Goal: Task Accomplishment & Management: Manage account settings

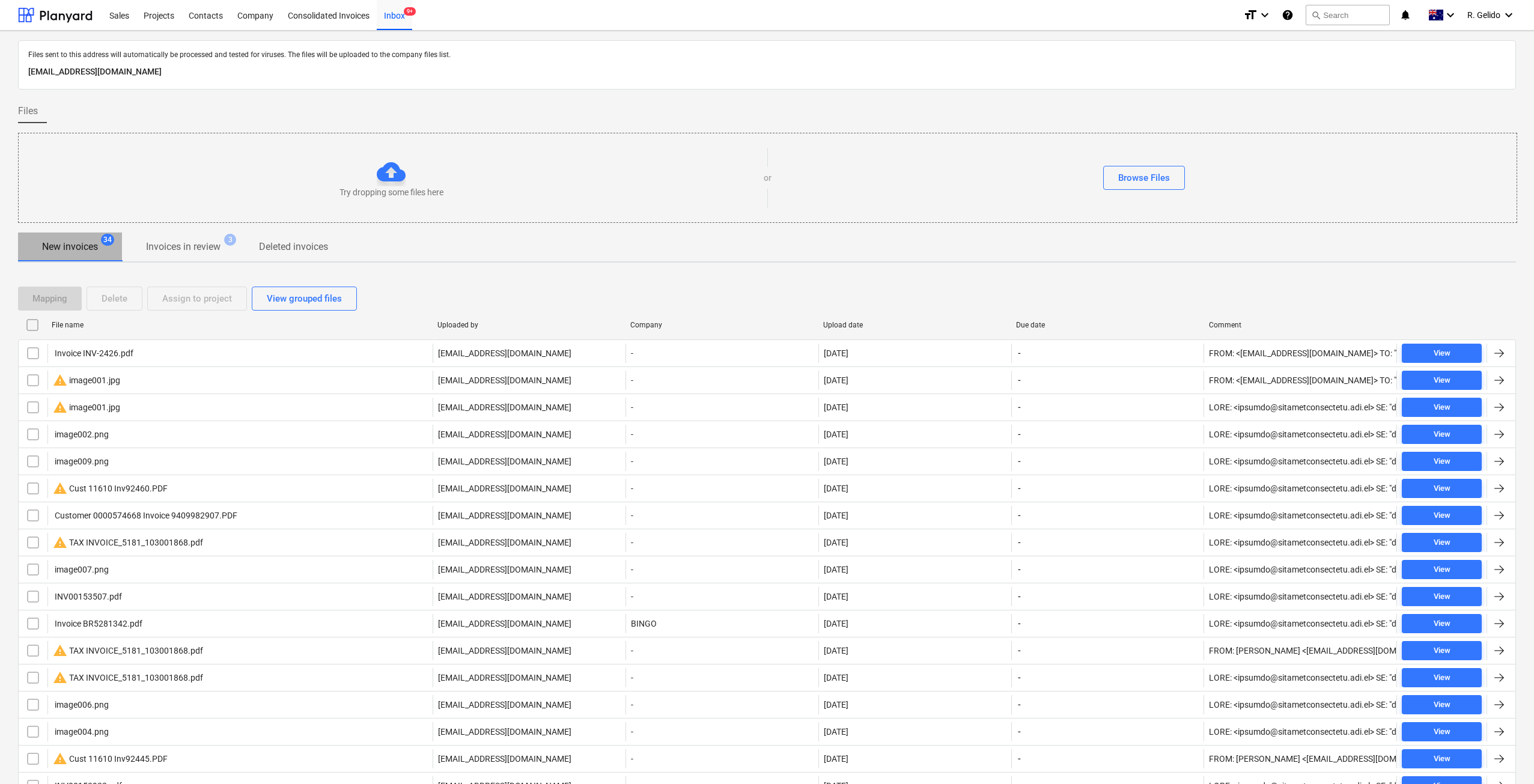
click at [39, 252] on span "New invoices 34" at bounding box center [70, 247] width 75 height 15
click at [176, 247] on p "Invoices in review" at bounding box center [183, 247] width 75 height 15
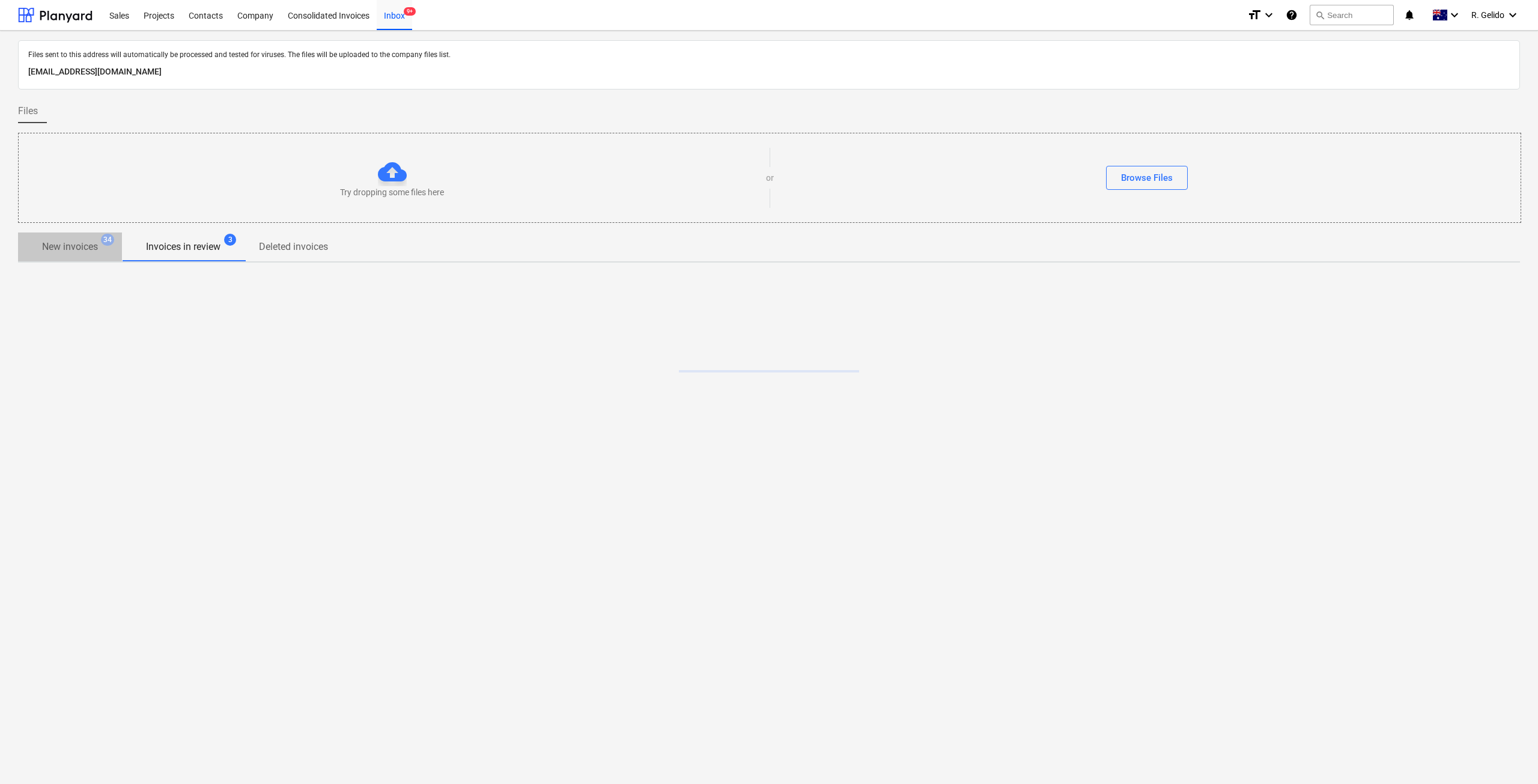
click at [72, 233] on button "New invoices 34" at bounding box center [70, 247] width 104 height 29
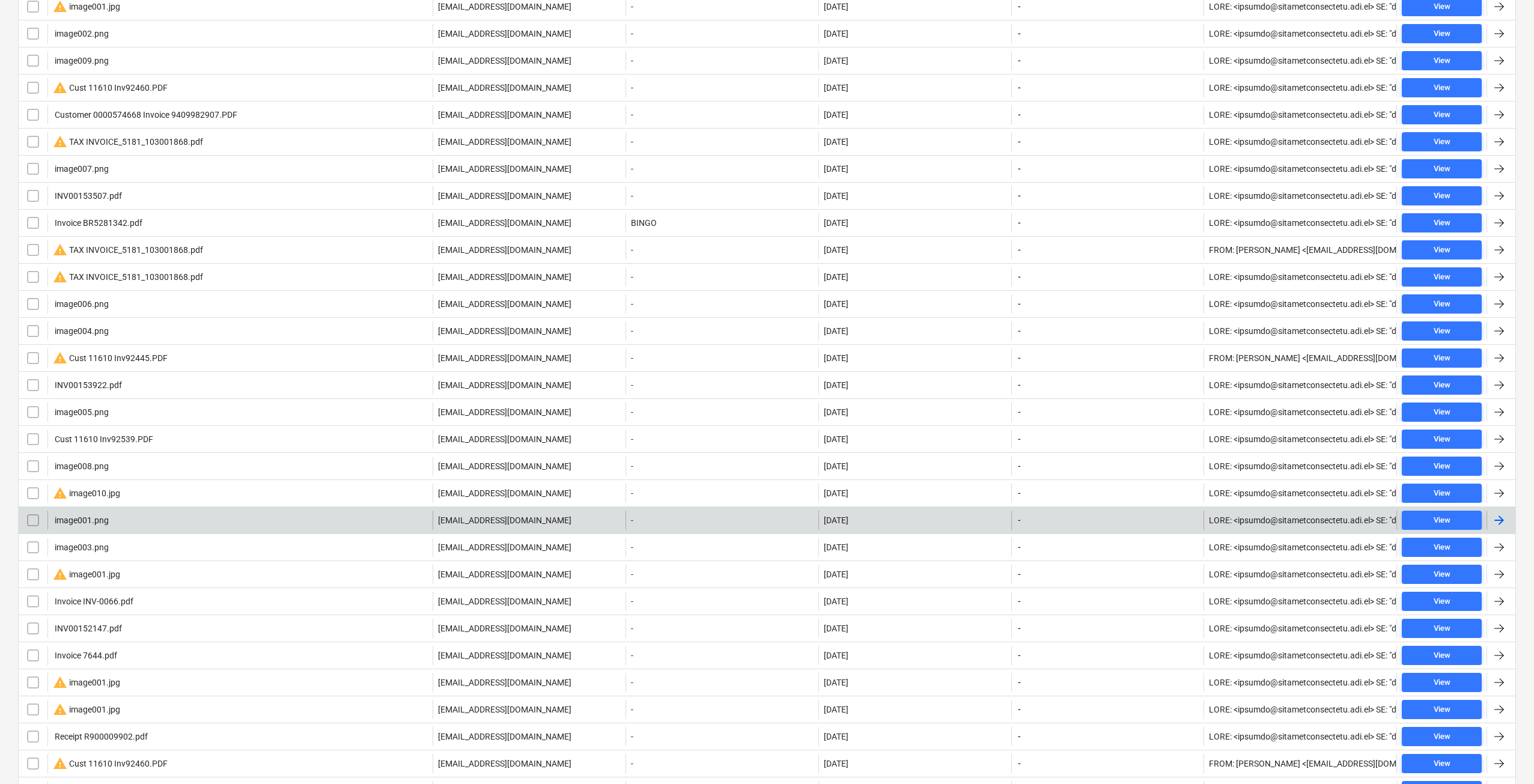
scroll to position [518, 0]
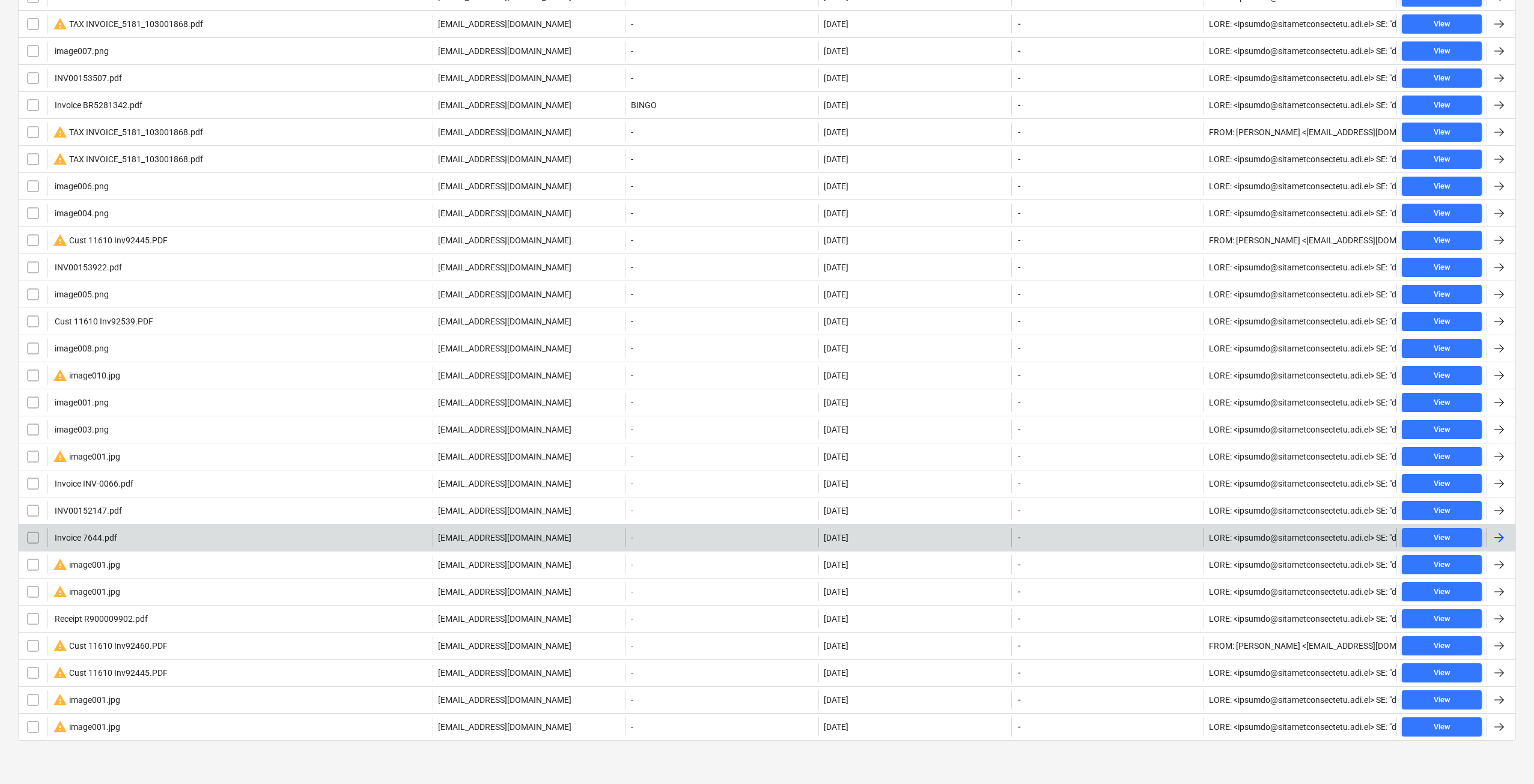
click at [123, 532] on div "Invoice 7644.pdf" at bounding box center [240, 537] width 385 height 19
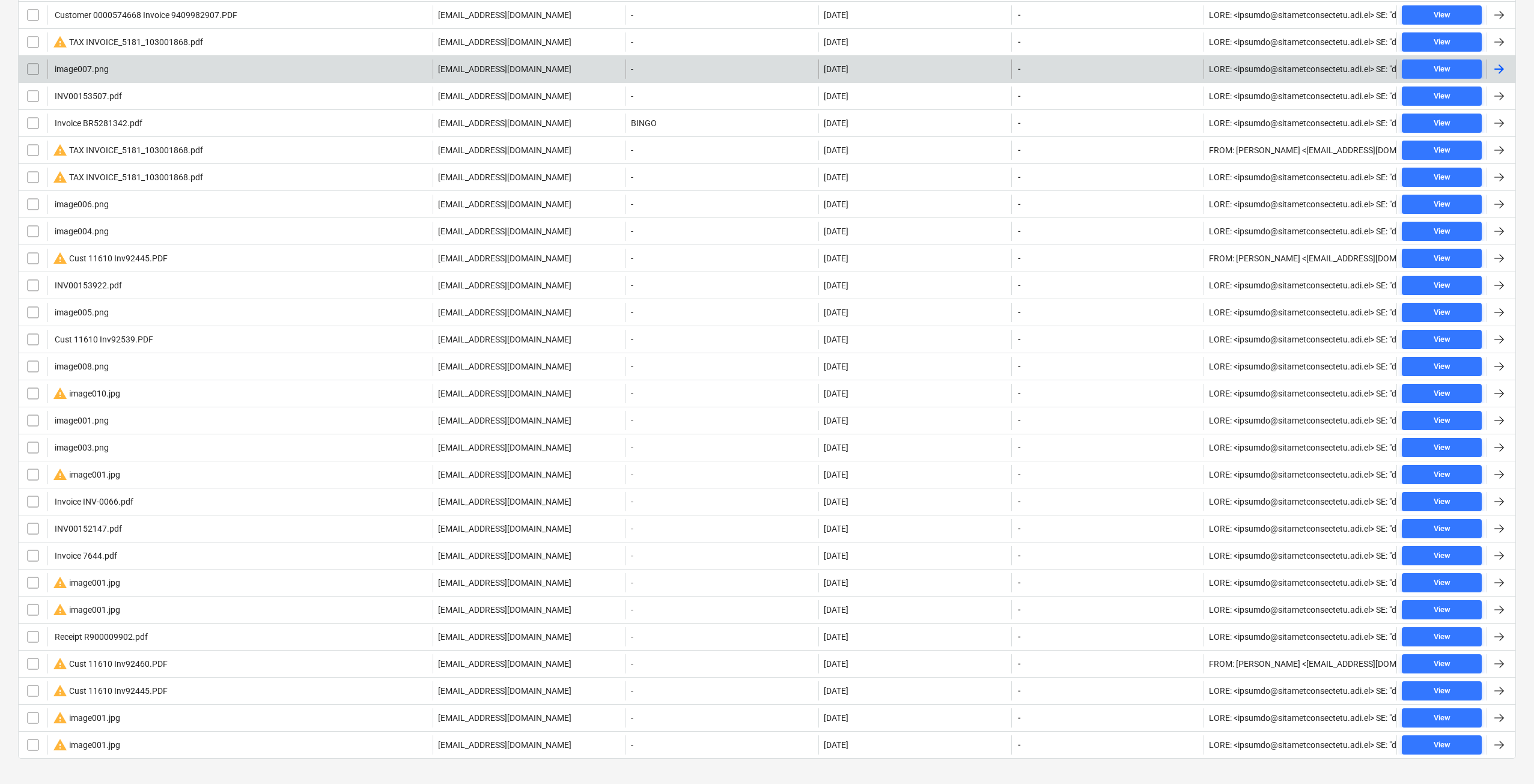
scroll to position [200, 0]
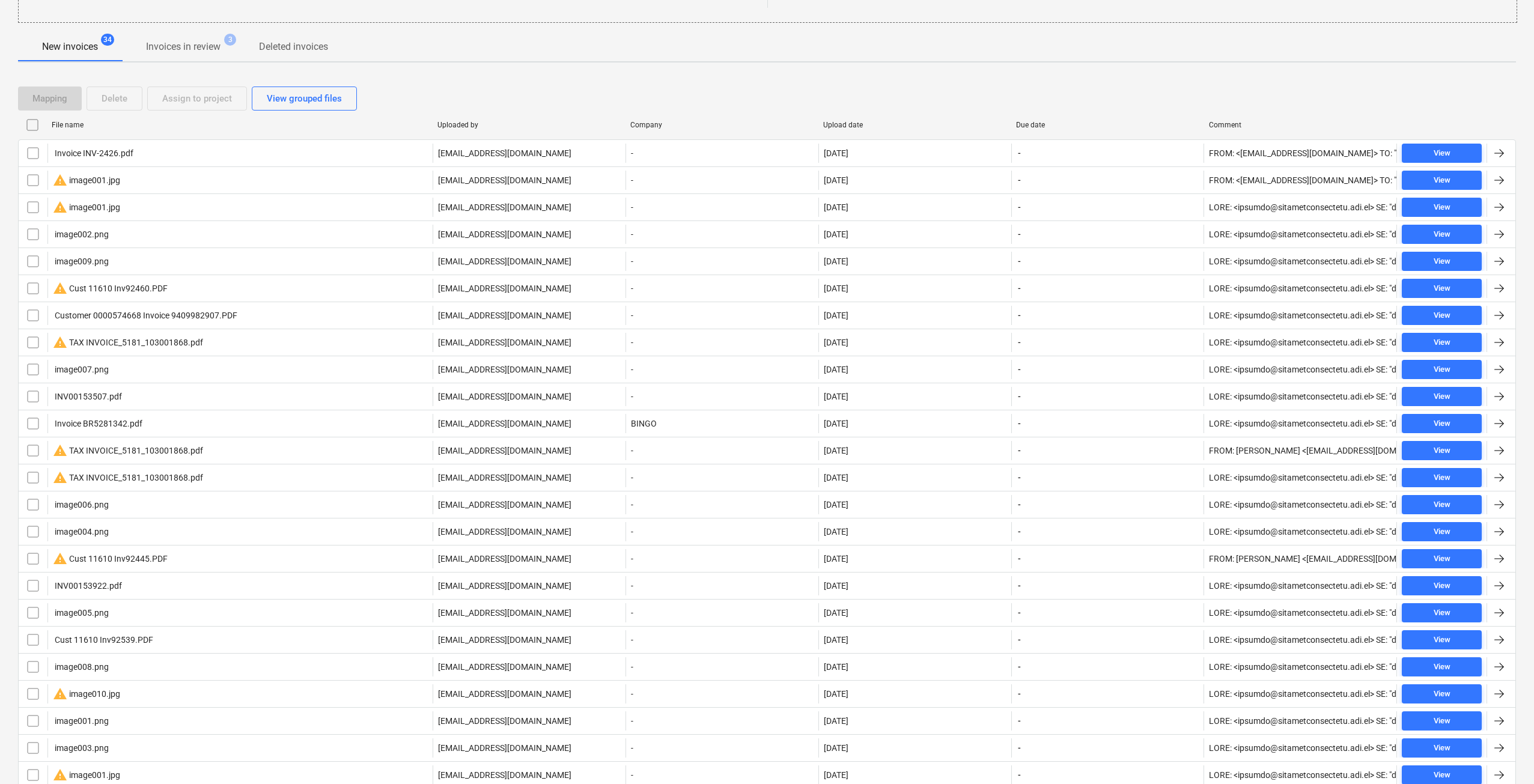
click at [65, 121] on div "File name" at bounding box center [240, 125] width 376 height 8
checkbox input "false"
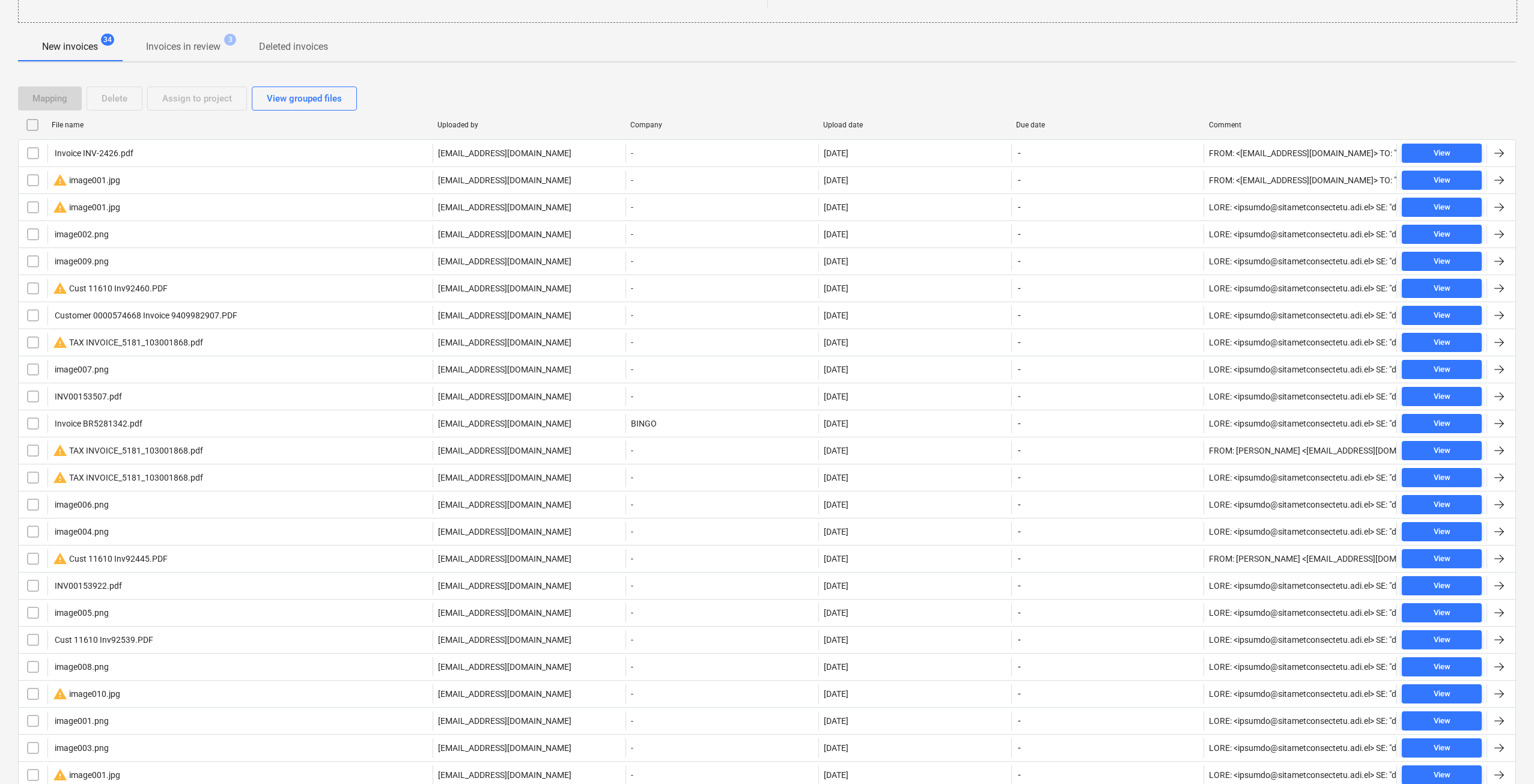
checkbox input "false"
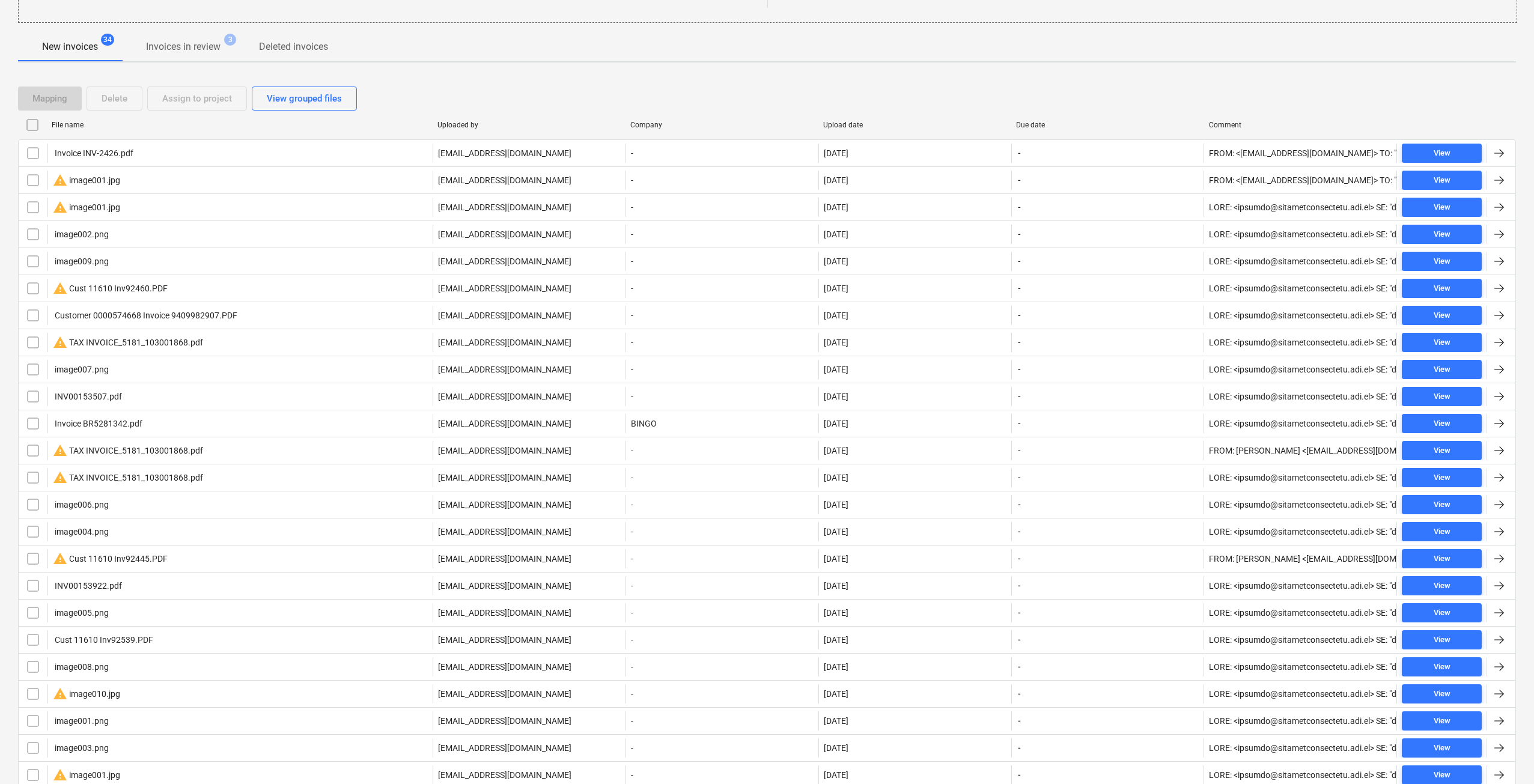
checkbox input "false"
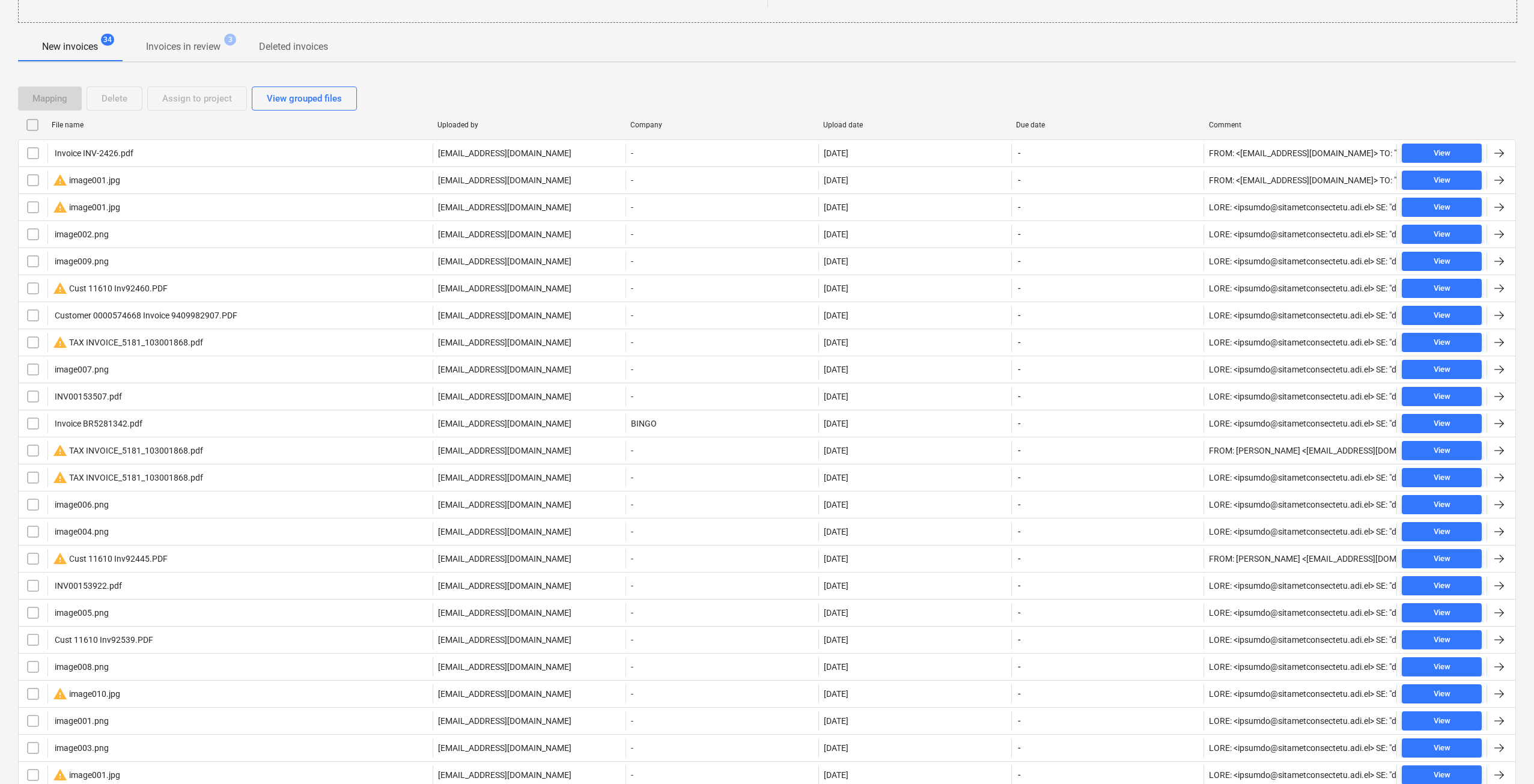
checkbox input "false"
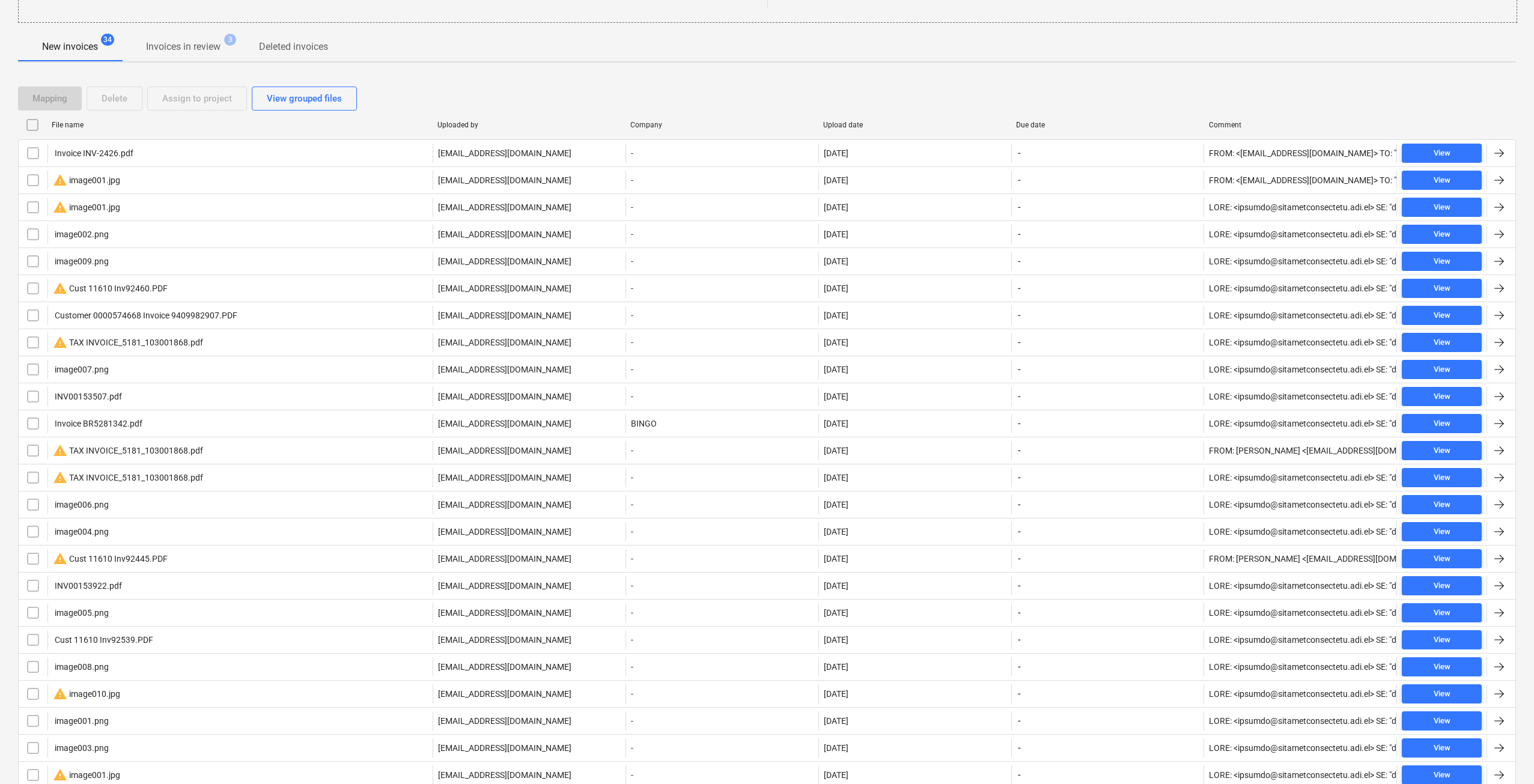
checkbox input "false"
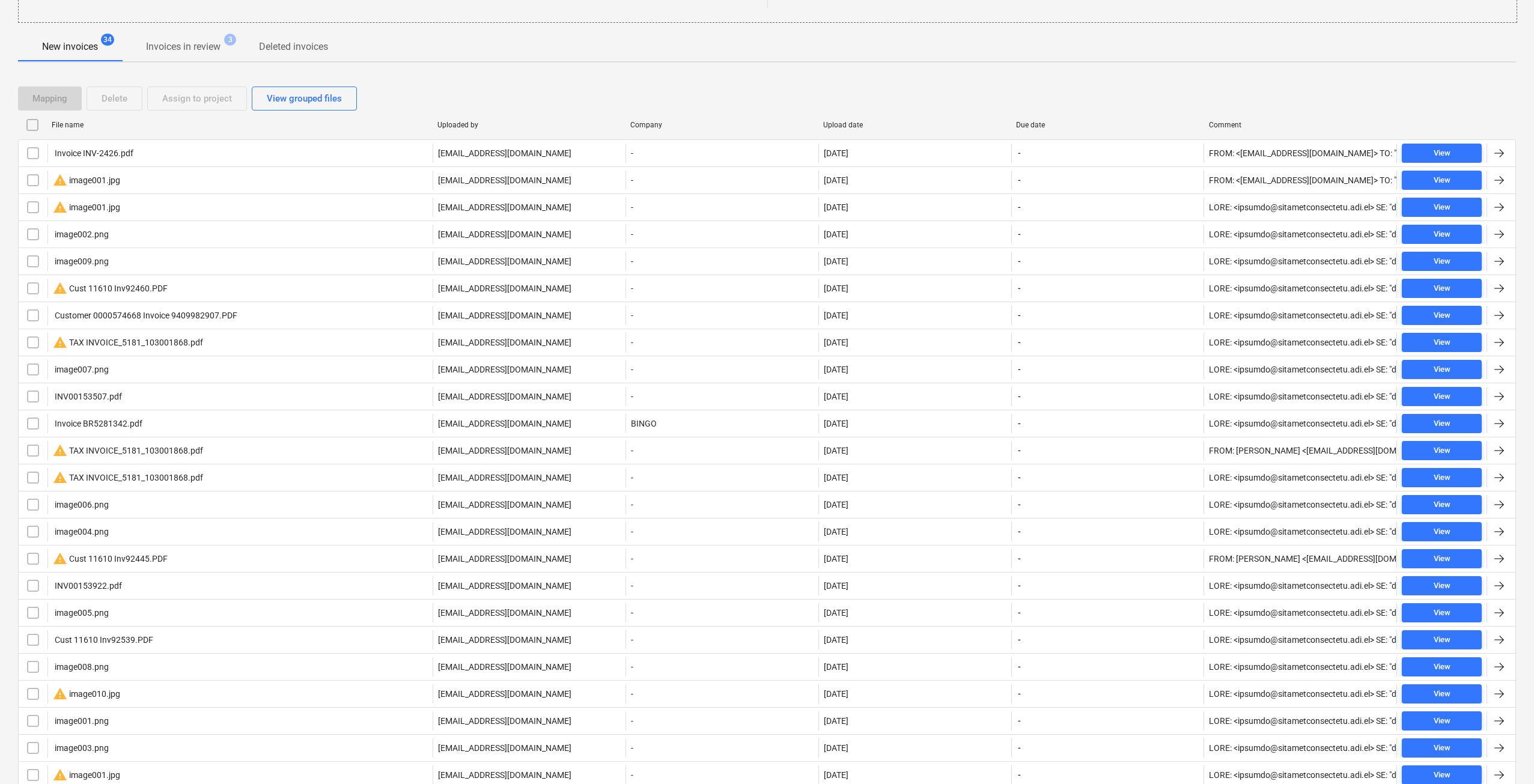
checkbox input "false"
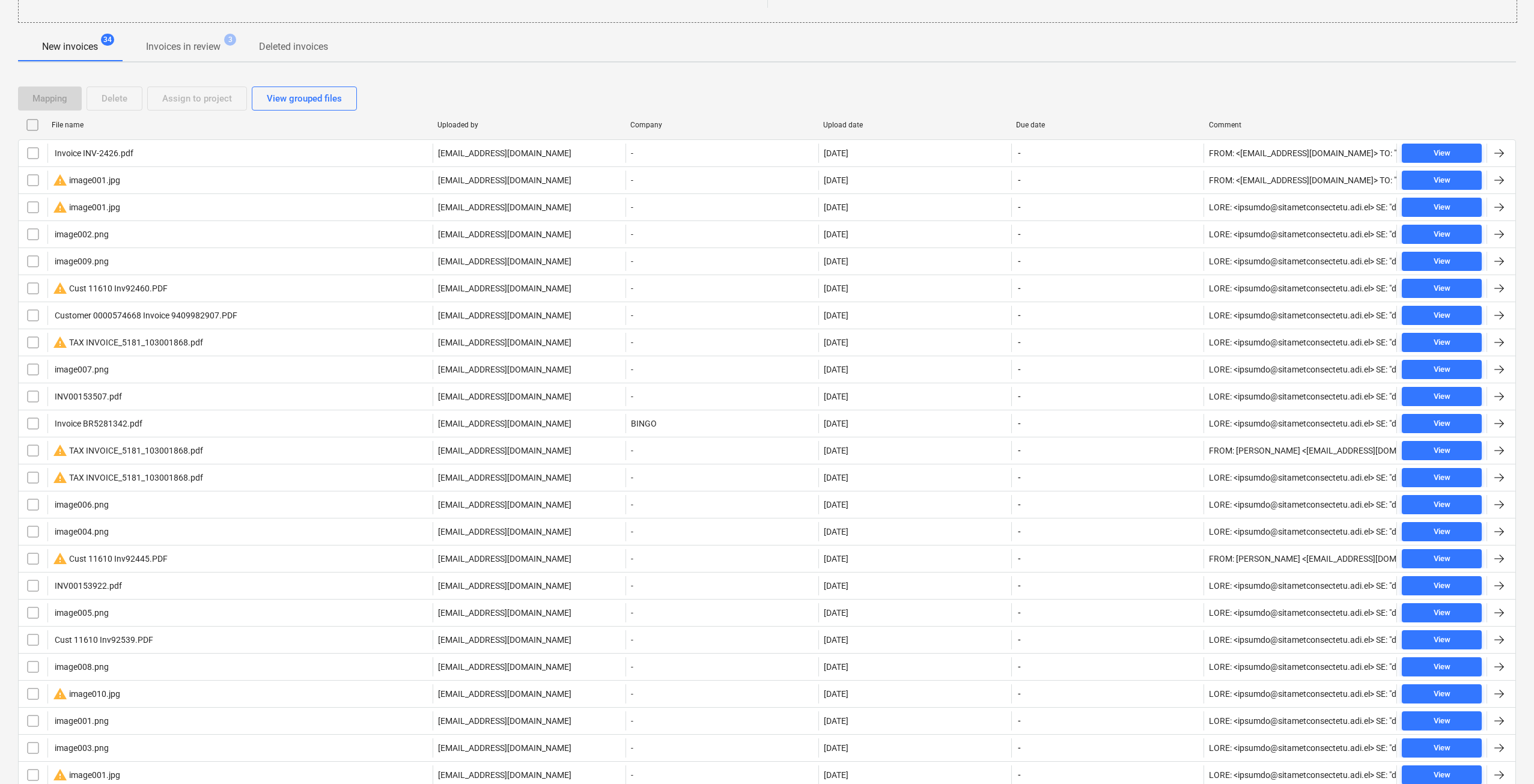
checkbox input "false"
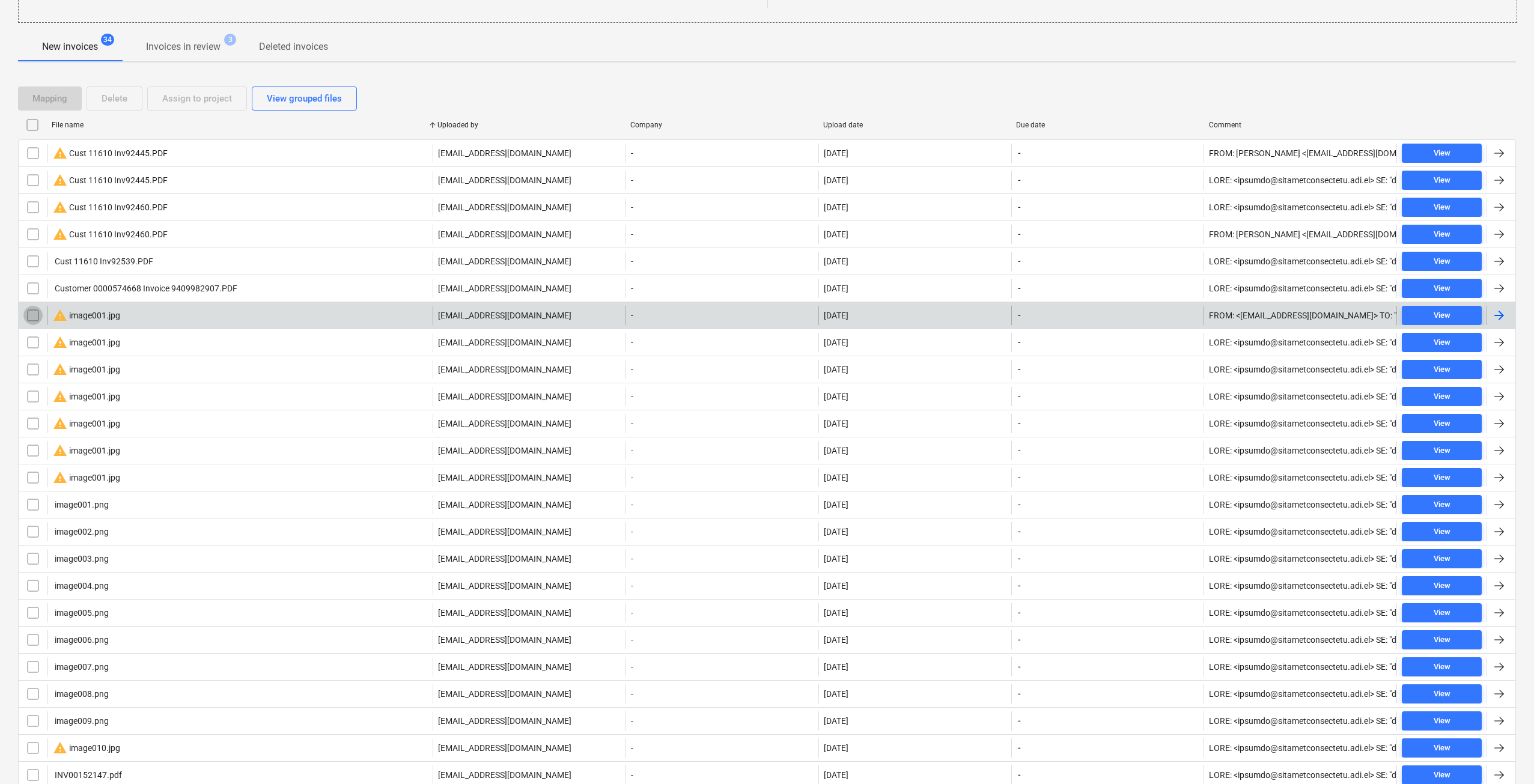
click at [33, 318] on input "checkbox" at bounding box center [33, 316] width 19 height 19
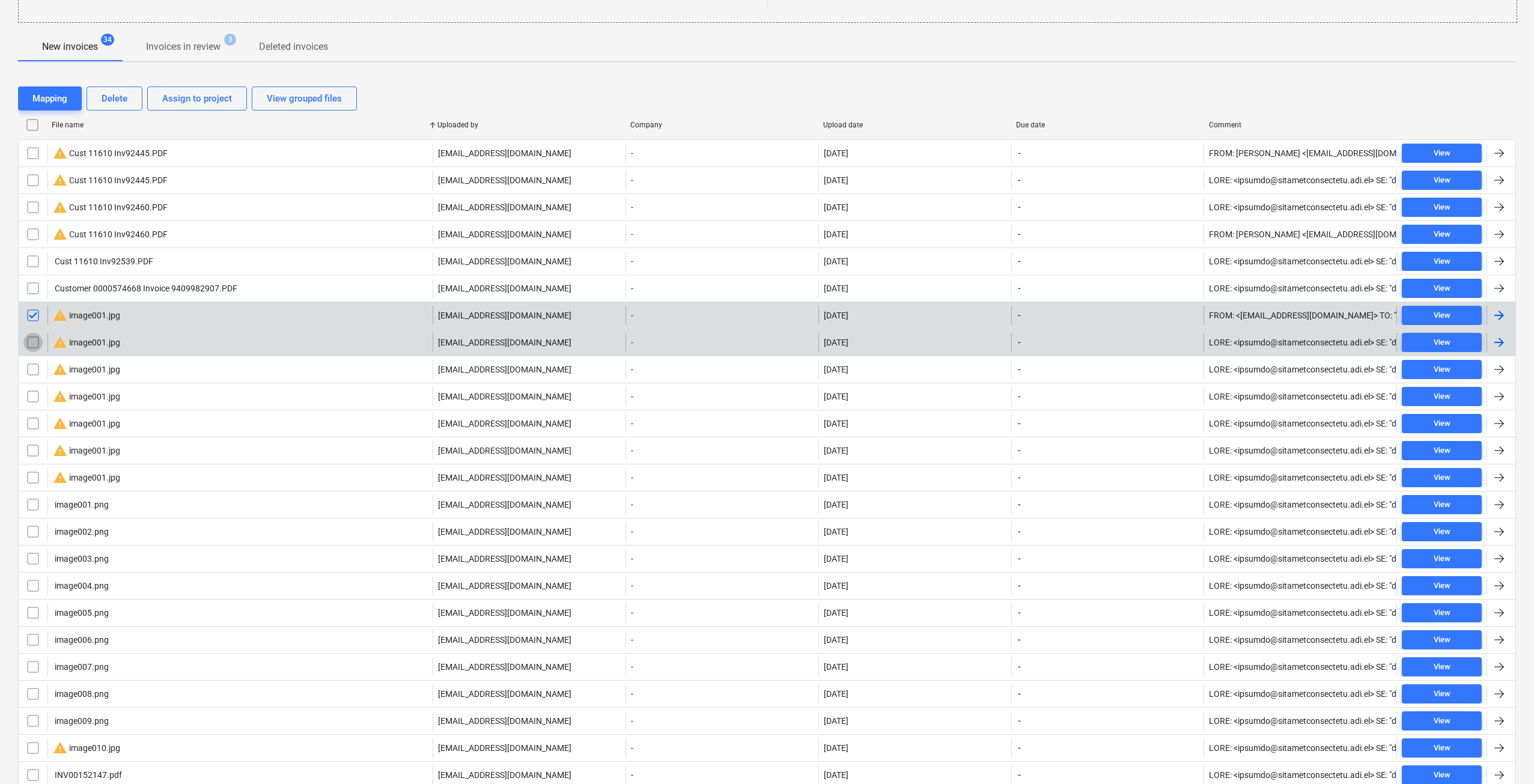
click at [35, 347] on input "checkbox" at bounding box center [33, 342] width 19 height 19
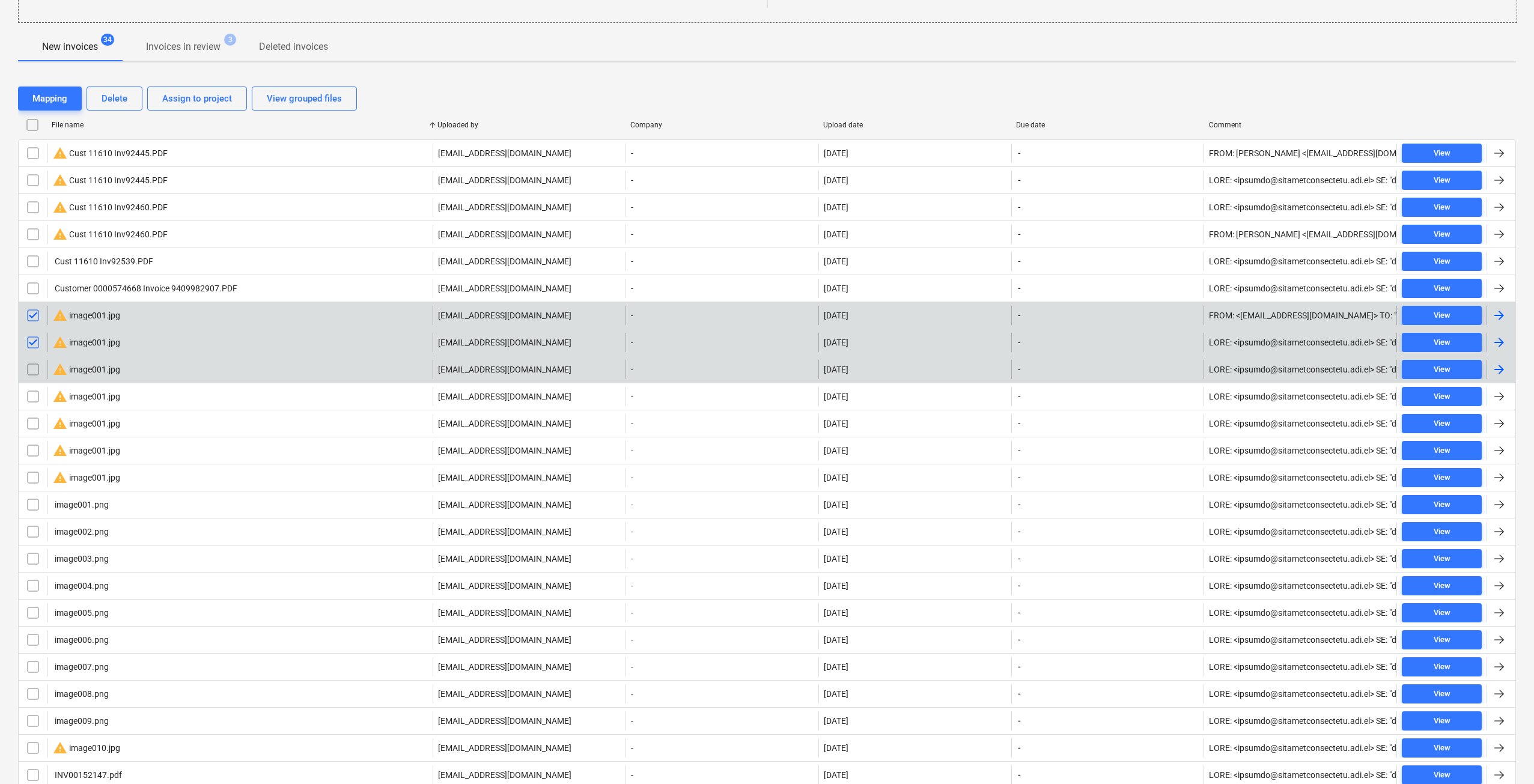
click at [35, 371] on input "checkbox" at bounding box center [33, 369] width 19 height 19
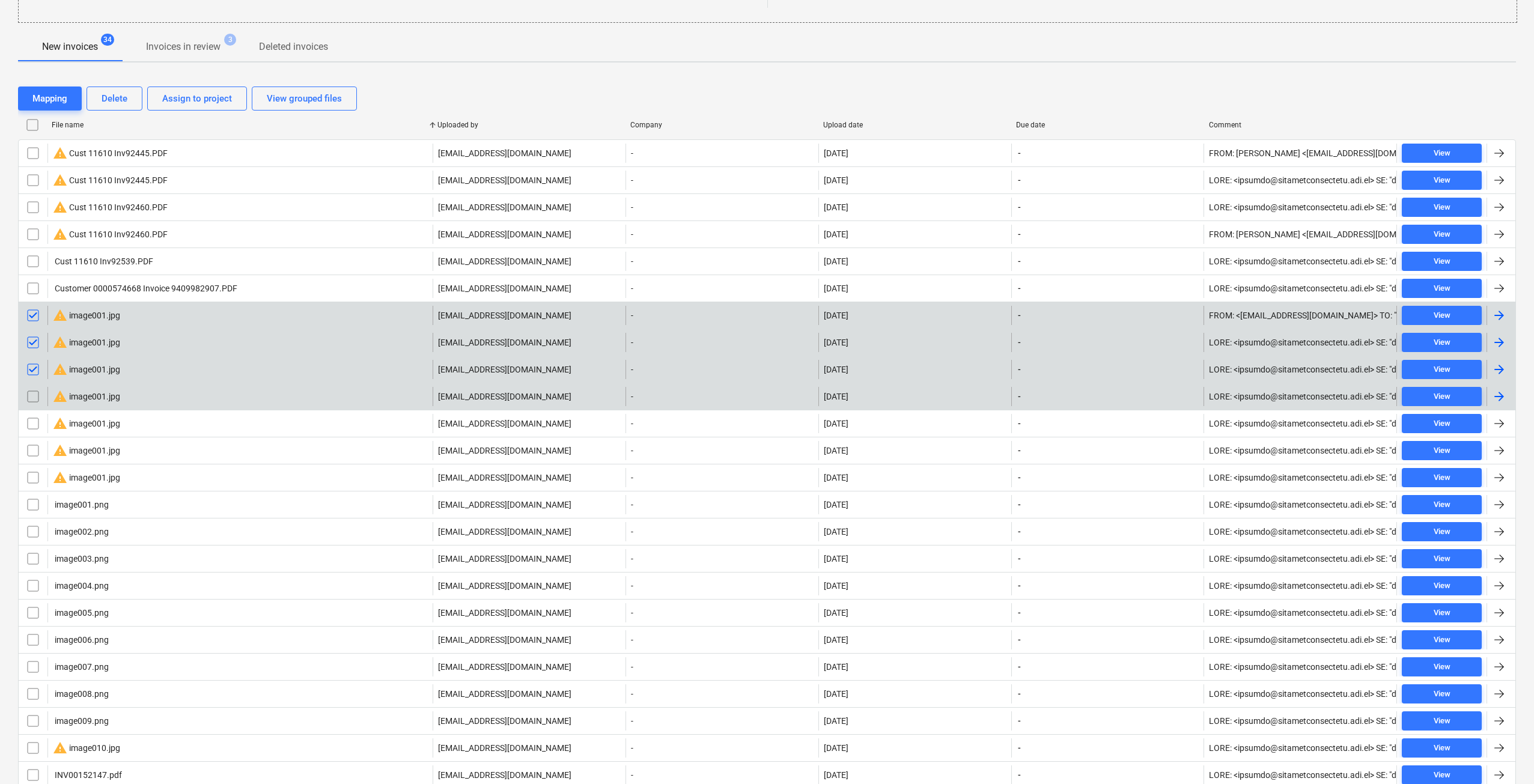
click at [36, 394] on input "checkbox" at bounding box center [33, 397] width 19 height 19
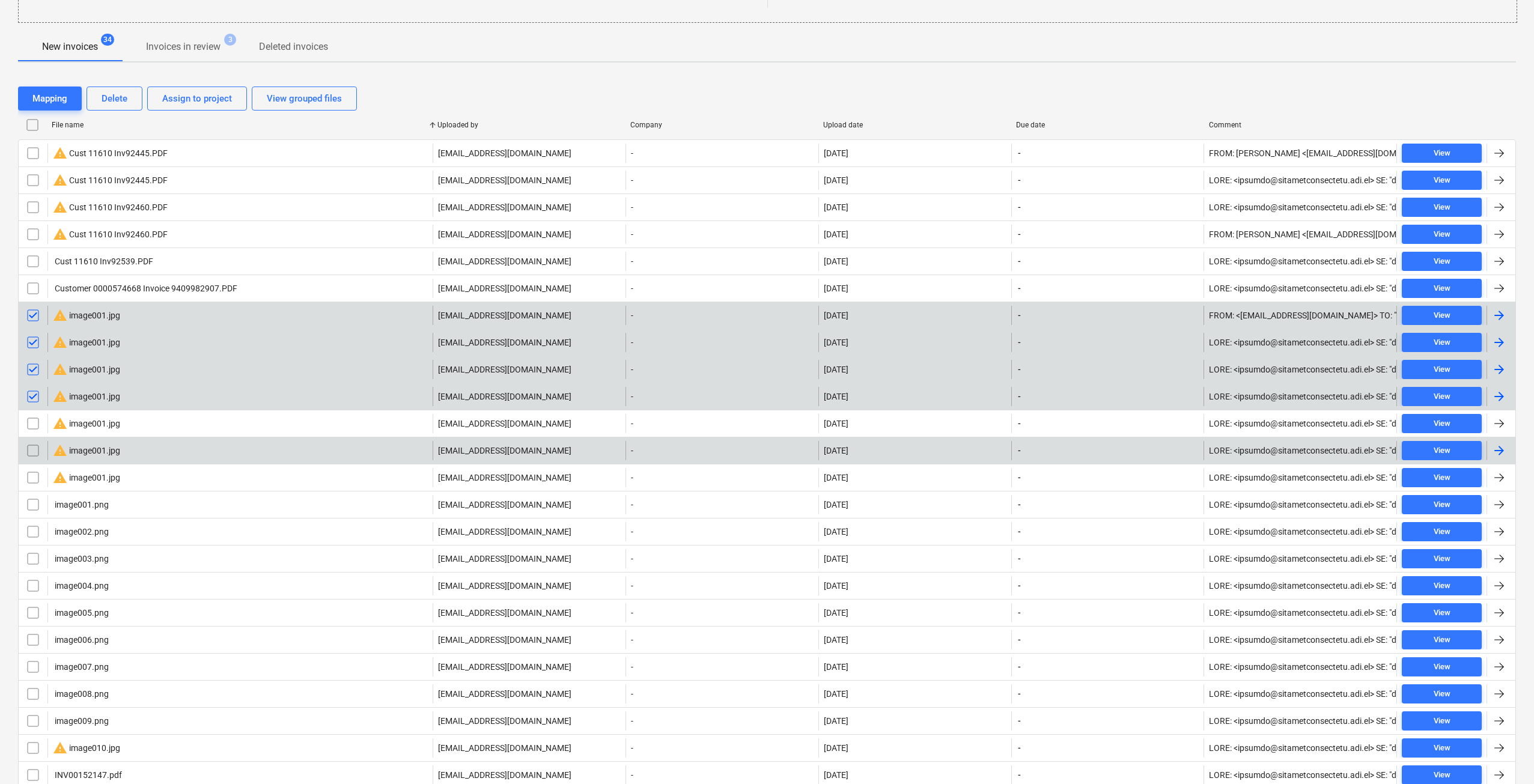
click at [29, 424] on input "checkbox" at bounding box center [33, 424] width 19 height 19
click at [27, 454] on input "checkbox" at bounding box center [33, 450] width 19 height 19
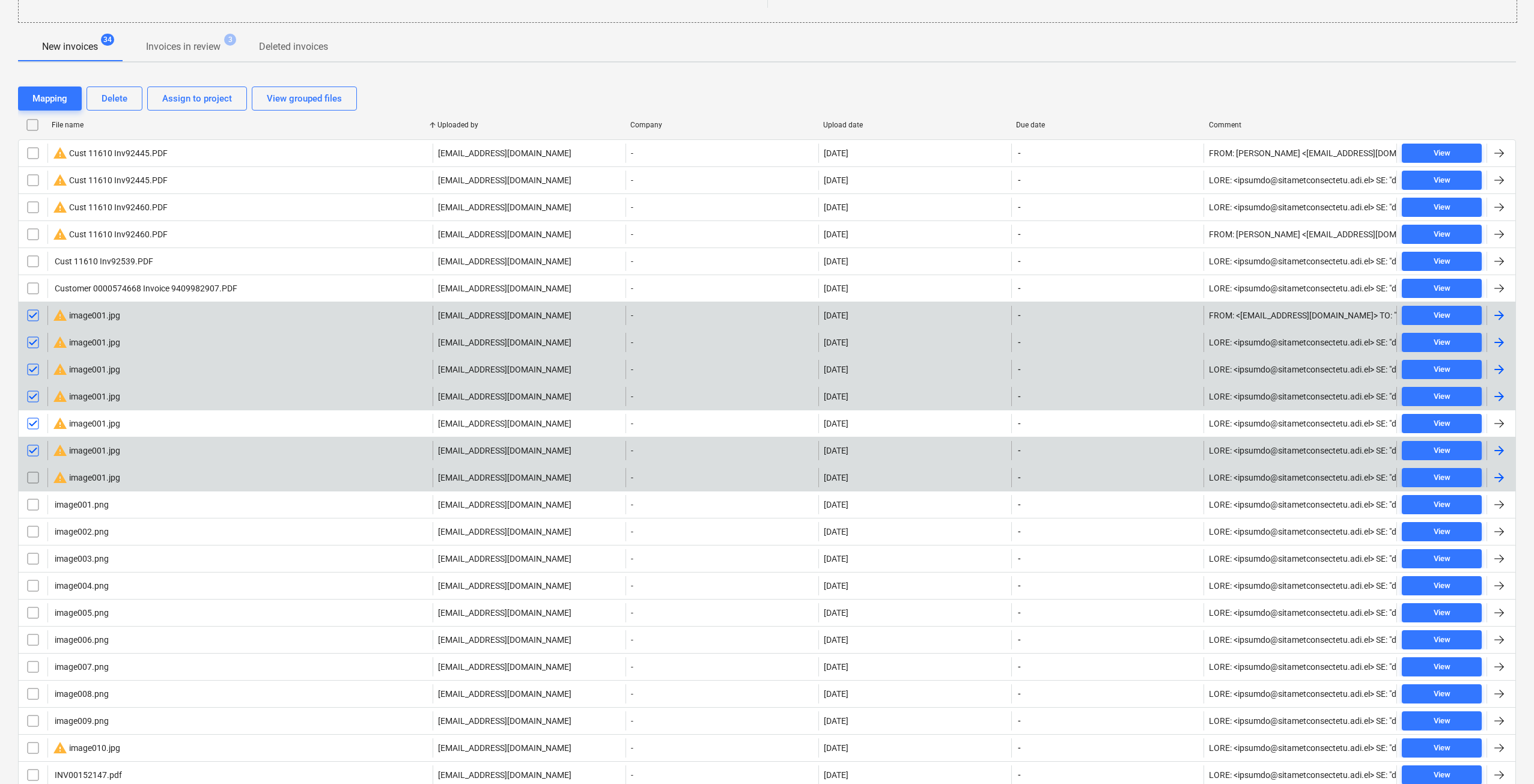
click at [31, 480] on input "checkbox" at bounding box center [33, 477] width 19 height 19
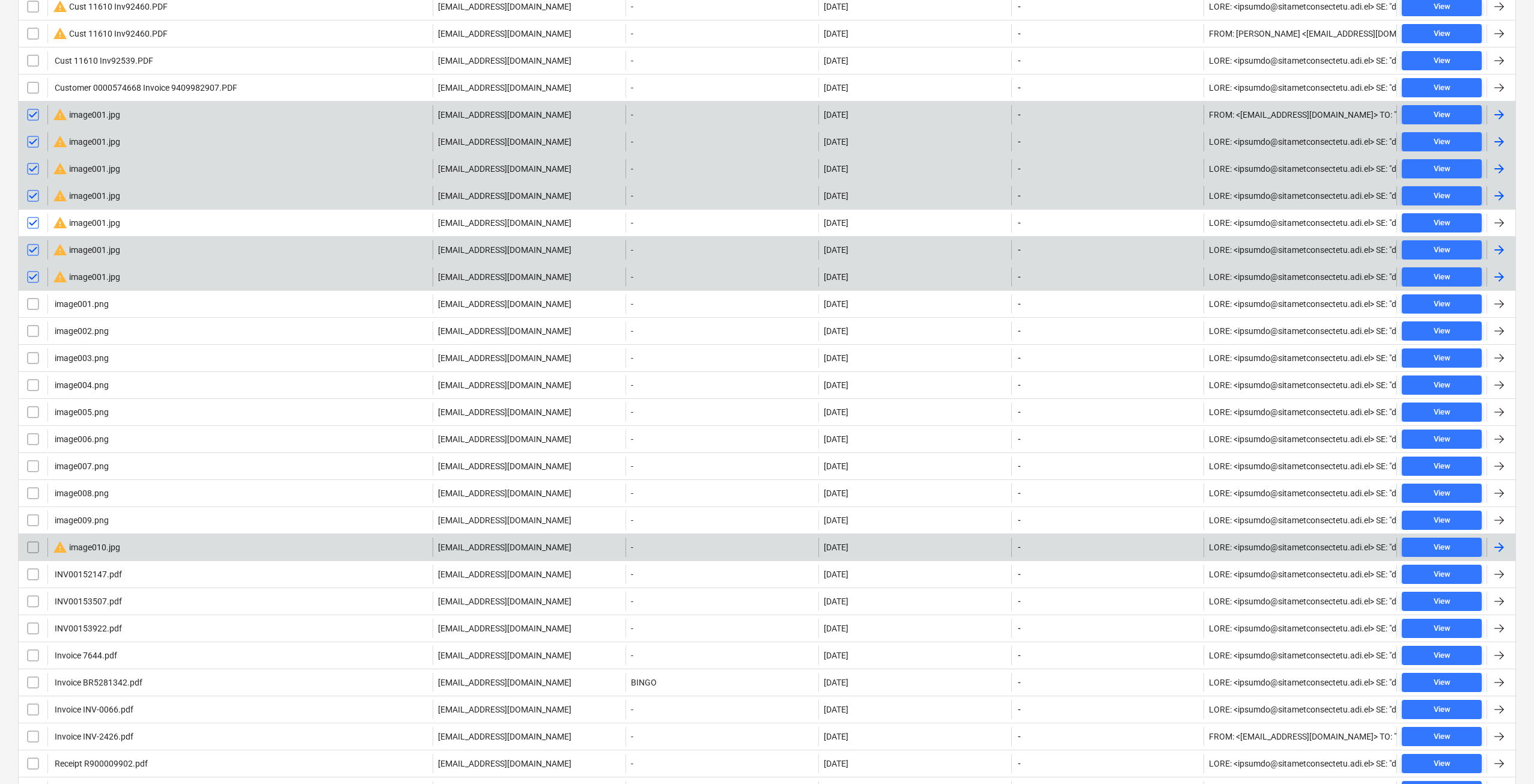
scroll to position [500, 0]
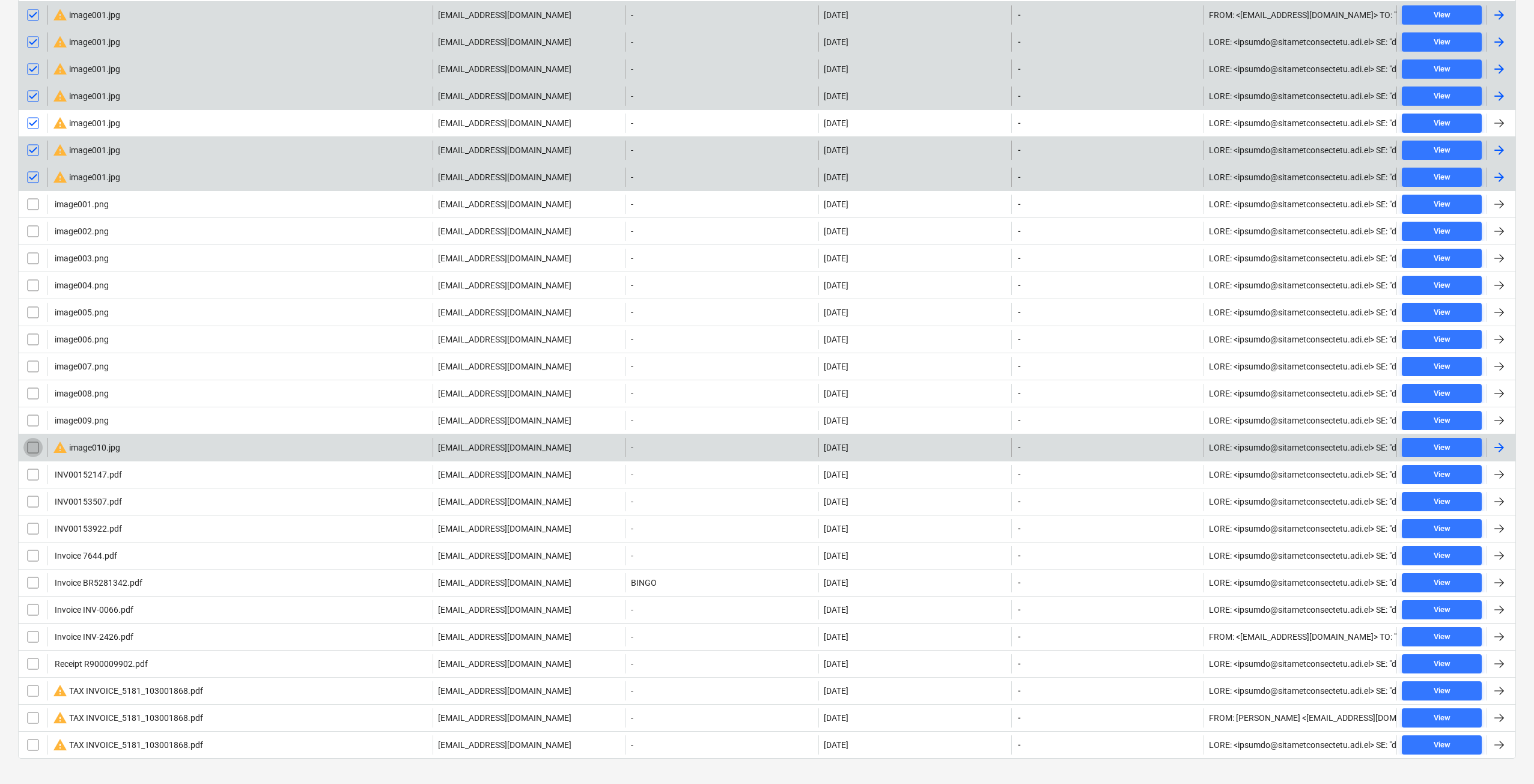
click at [34, 447] on input "checkbox" at bounding box center [33, 447] width 19 height 19
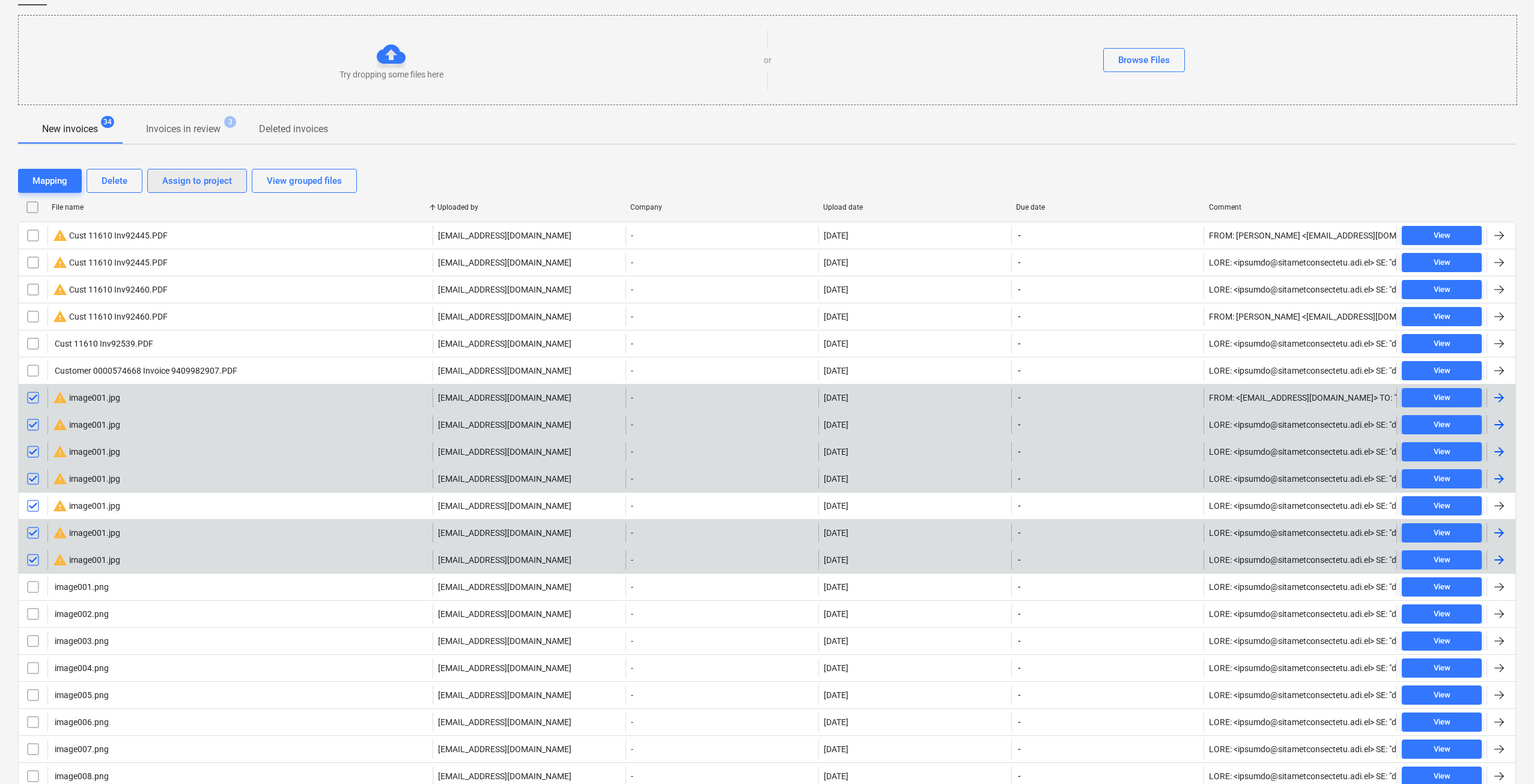
scroll to position [0, 0]
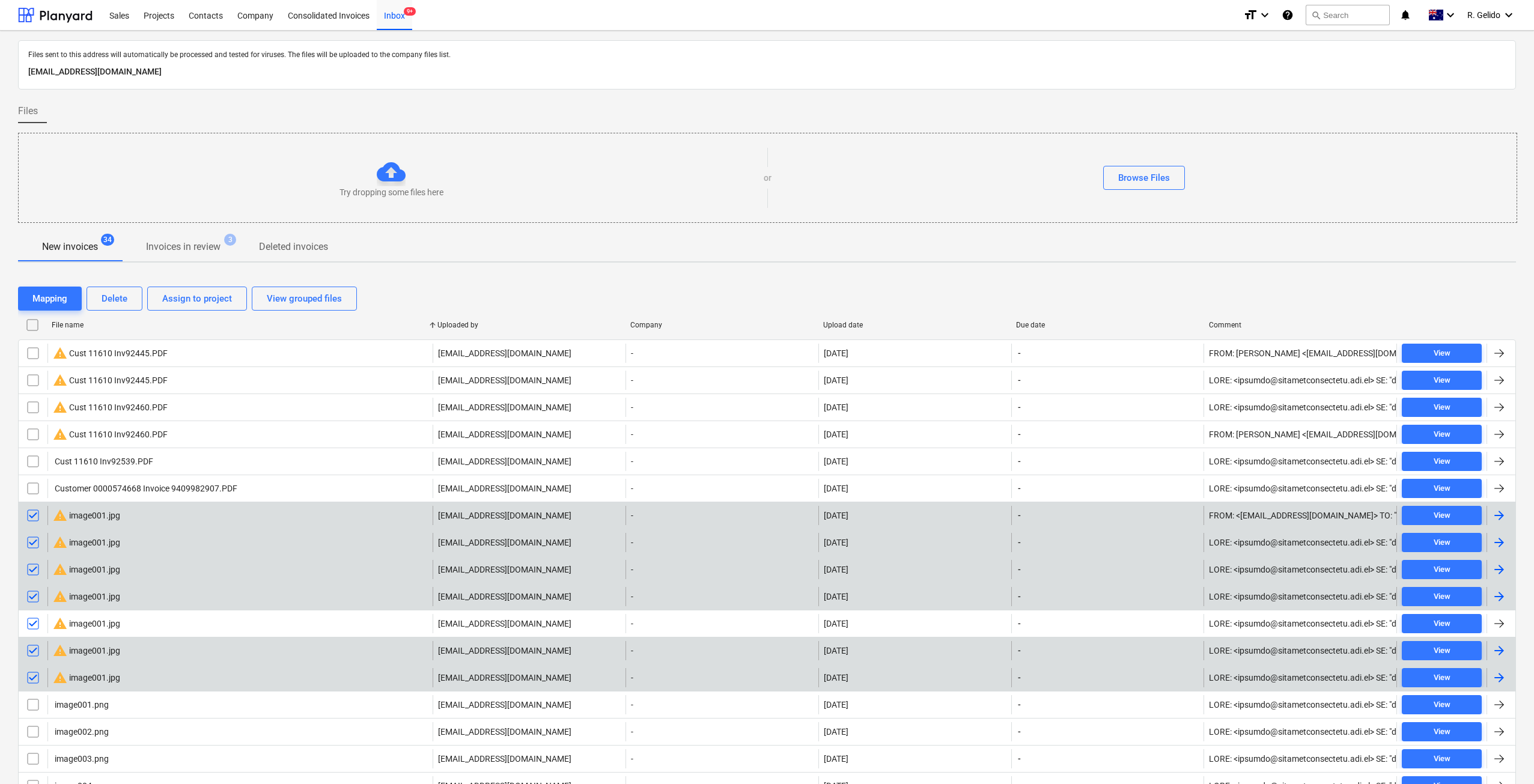
click at [104, 314] on div "Mapping Delete Assign to project View grouped files" at bounding box center [767, 298] width 1498 height 34
click at [111, 299] on div "Delete" at bounding box center [114, 298] width 26 height 15
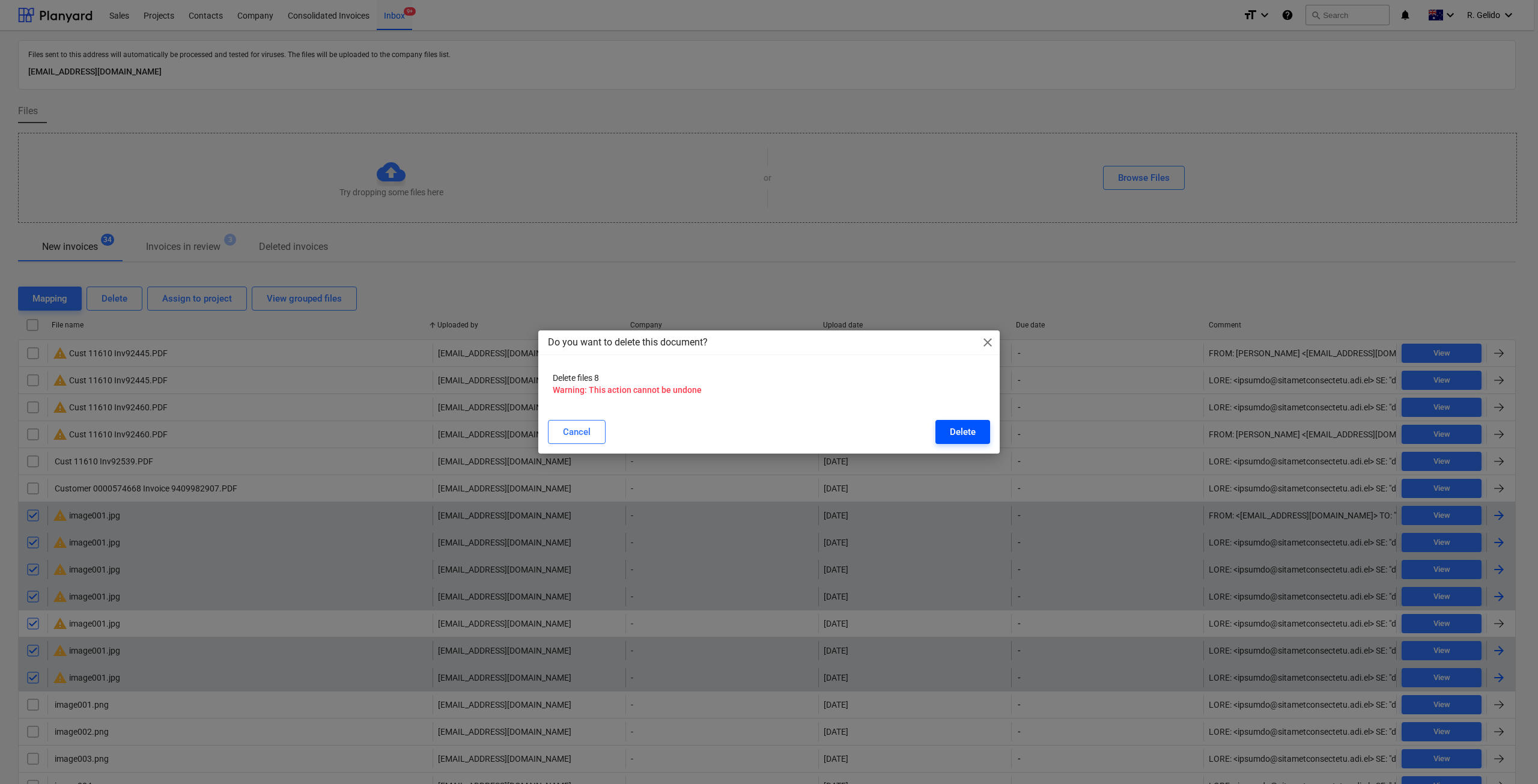
click at [964, 433] on div "Delete" at bounding box center [963, 432] width 26 height 15
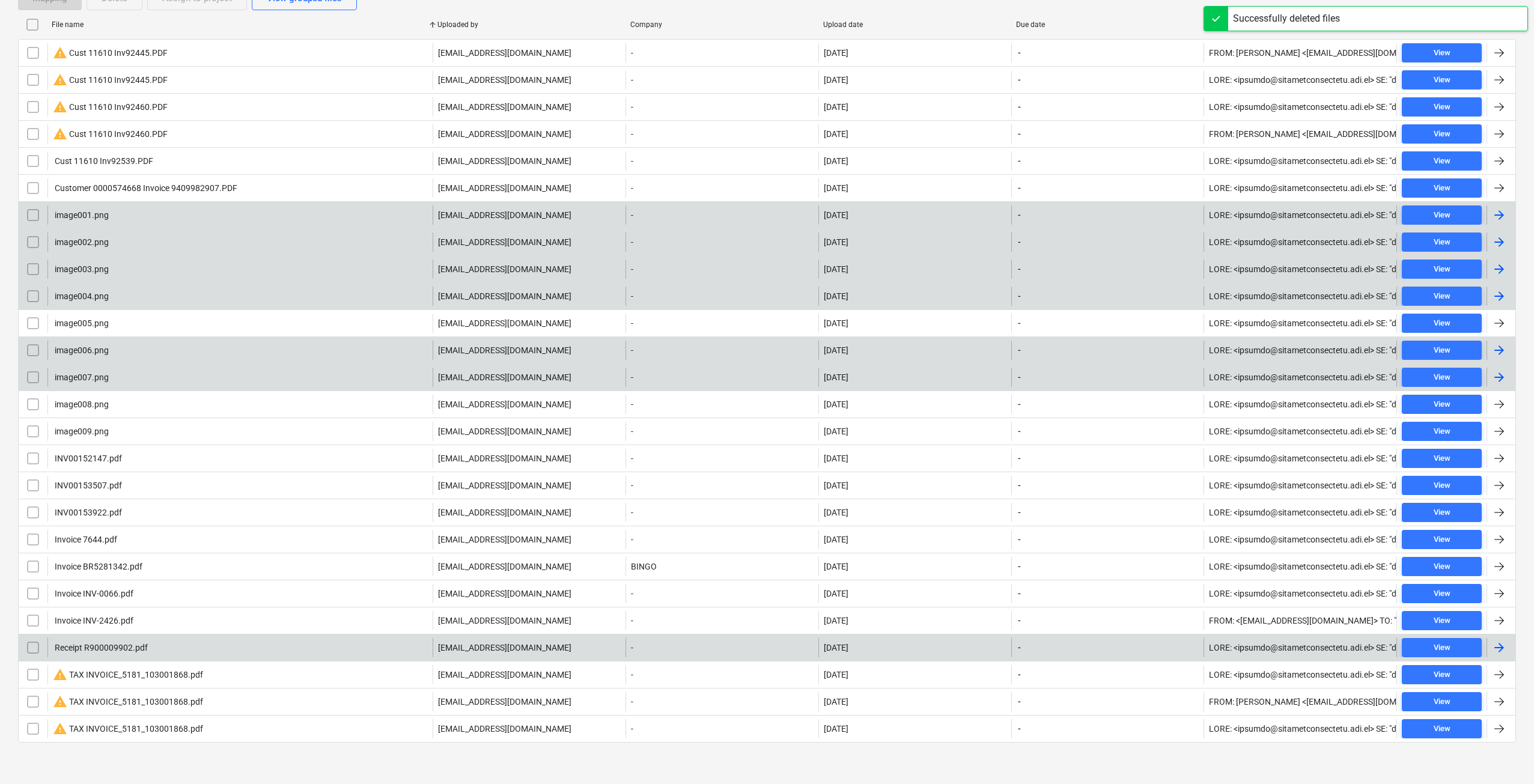
scroll to position [302, 0]
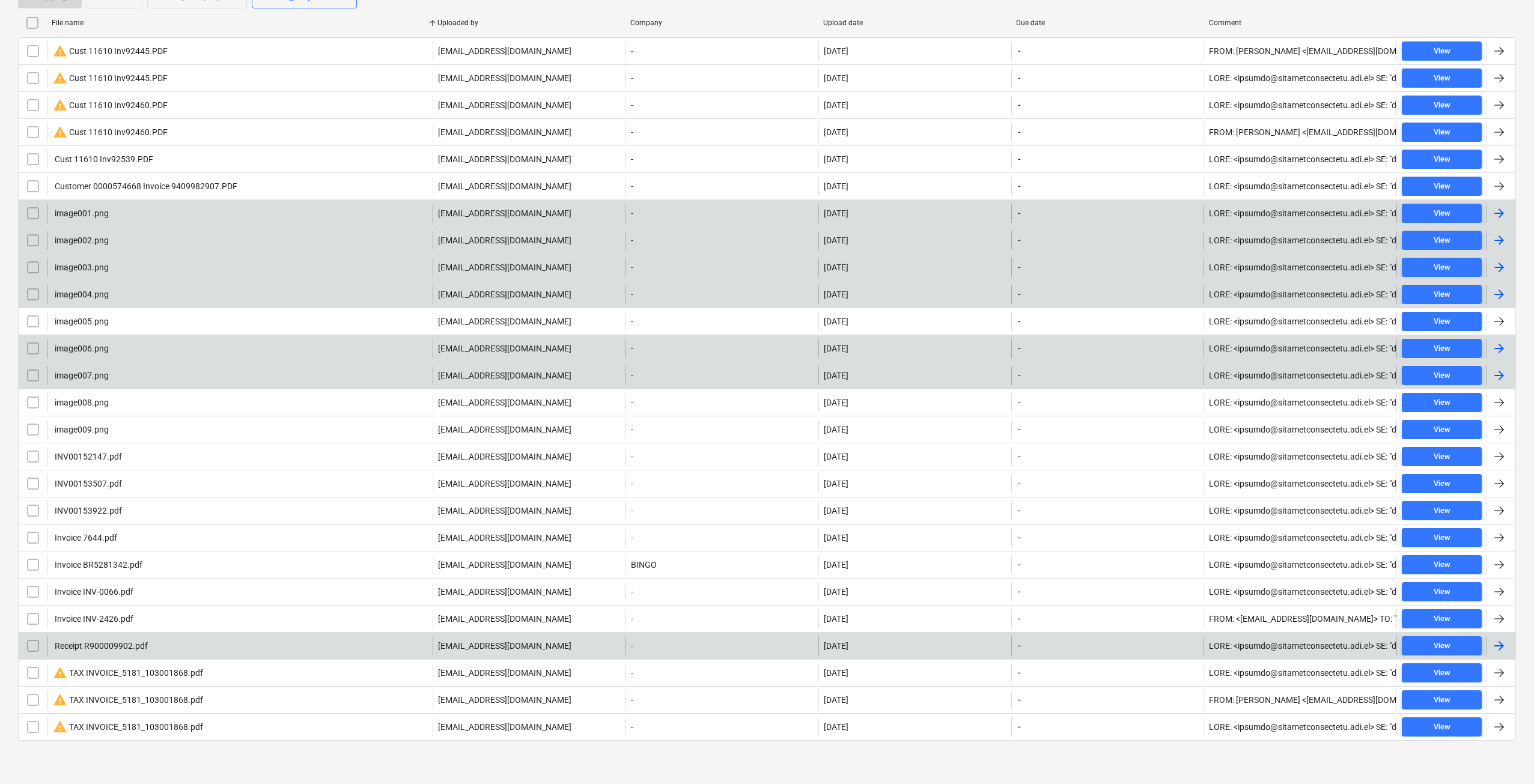
click at [36, 213] on input "checkbox" at bounding box center [33, 213] width 19 height 19
click at [32, 238] on input "checkbox" at bounding box center [33, 240] width 19 height 19
click at [31, 265] on input "checkbox" at bounding box center [33, 267] width 19 height 19
click at [31, 303] on input "checkbox" at bounding box center [33, 295] width 19 height 19
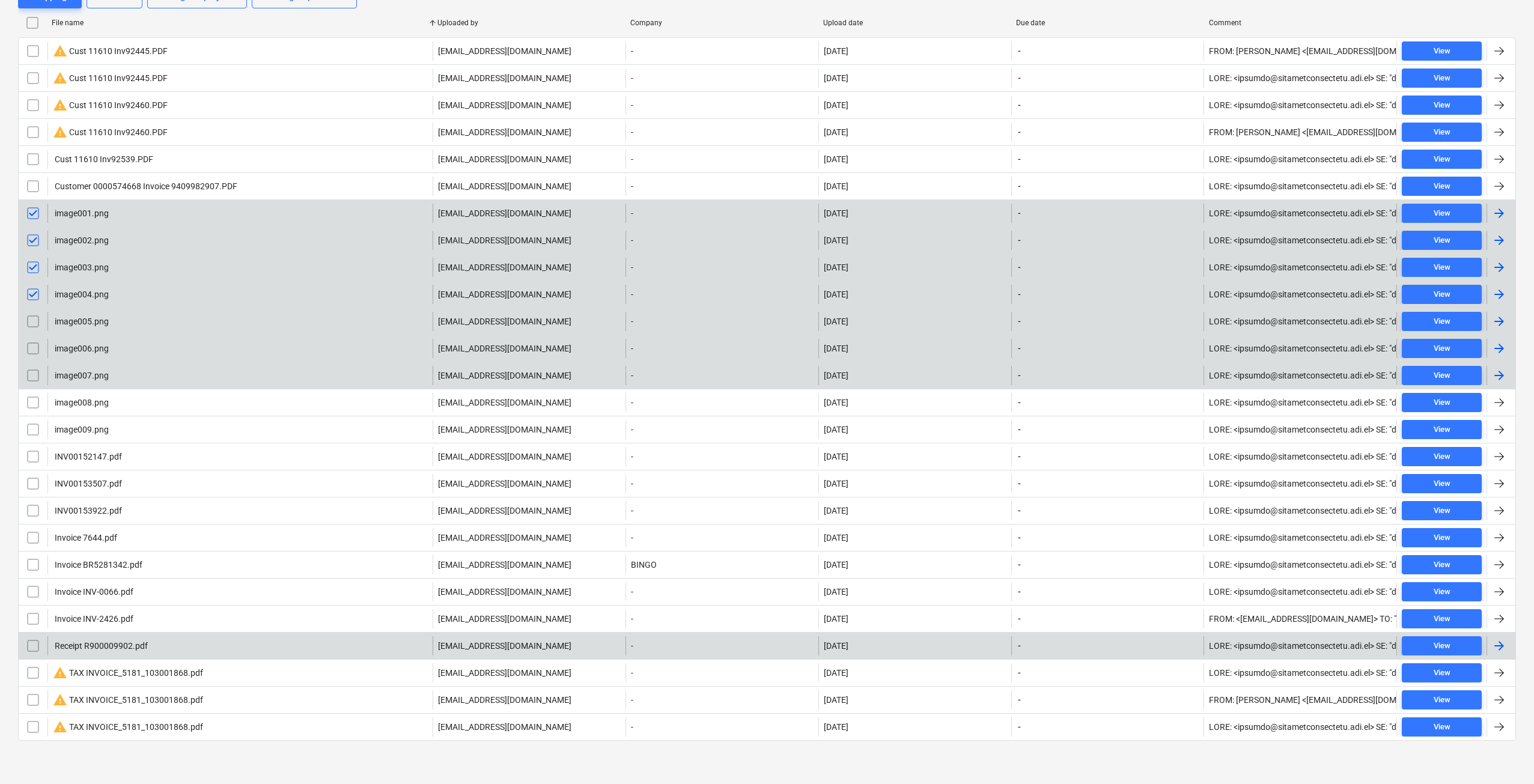
click at [33, 330] on input "checkbox" at bounding box center [33, 321] width 19 height 19
click at [36, 348] on input "checkbox" at bounding box center [33, 348] width 19 height 19
click at [38, 376] on input "checkbox" at bounding box center [33, 376] width 19 height 19
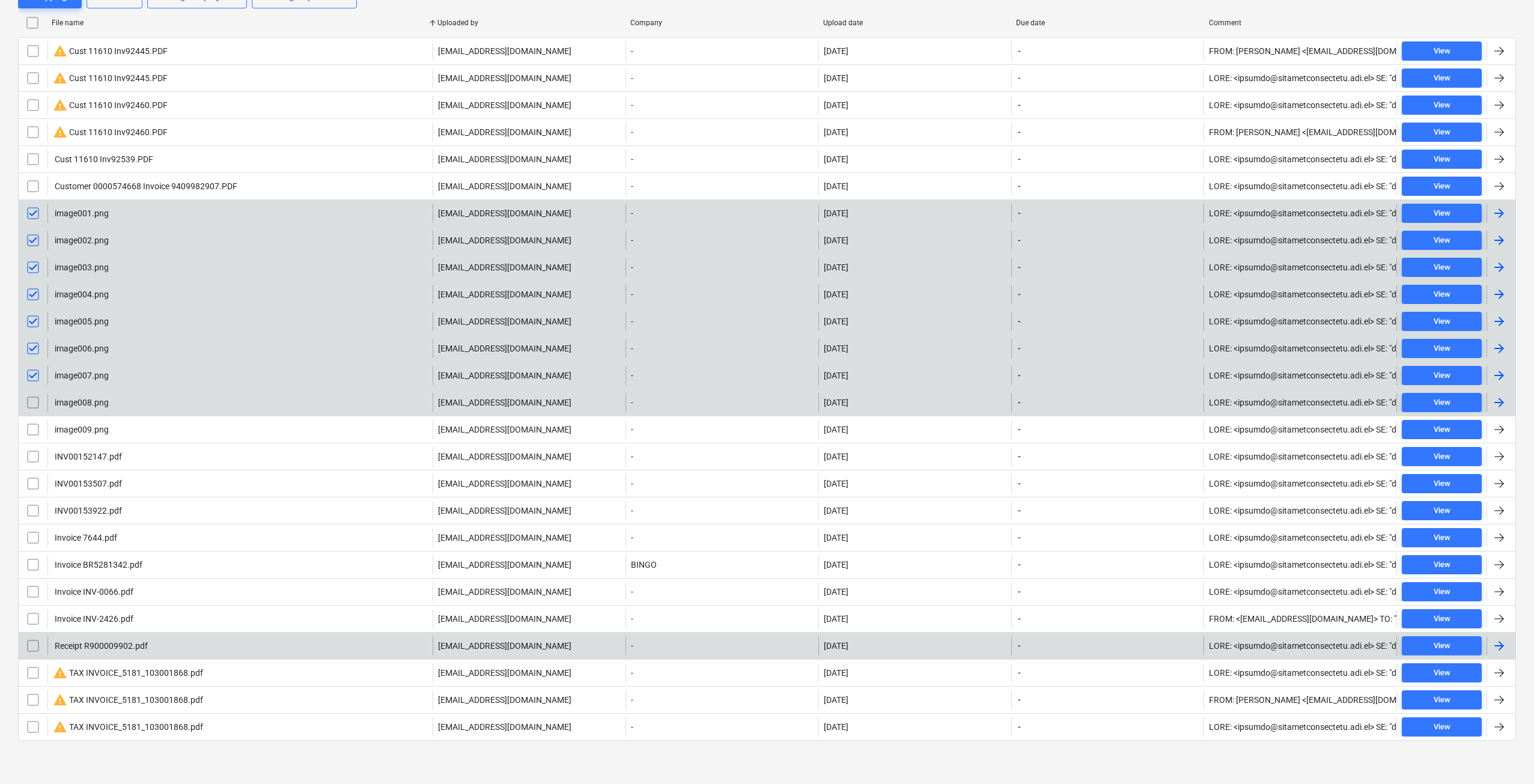
click at [42, 399] on input "checkbox" at bounding box center [33, 403] width 19 height 19
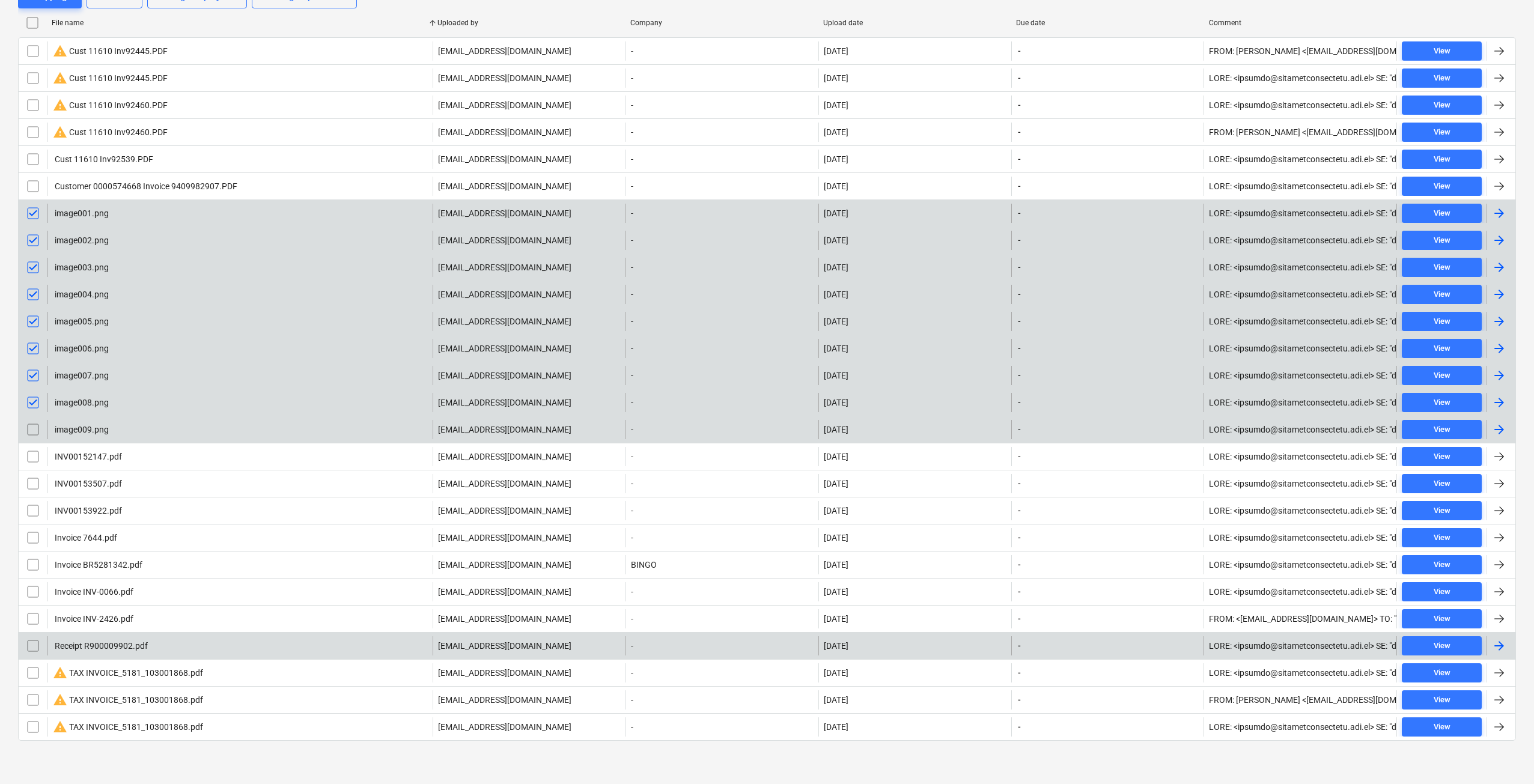
click at [33, 431] on input "checkbox" at bounding box center [33, 429] width 19 height 19
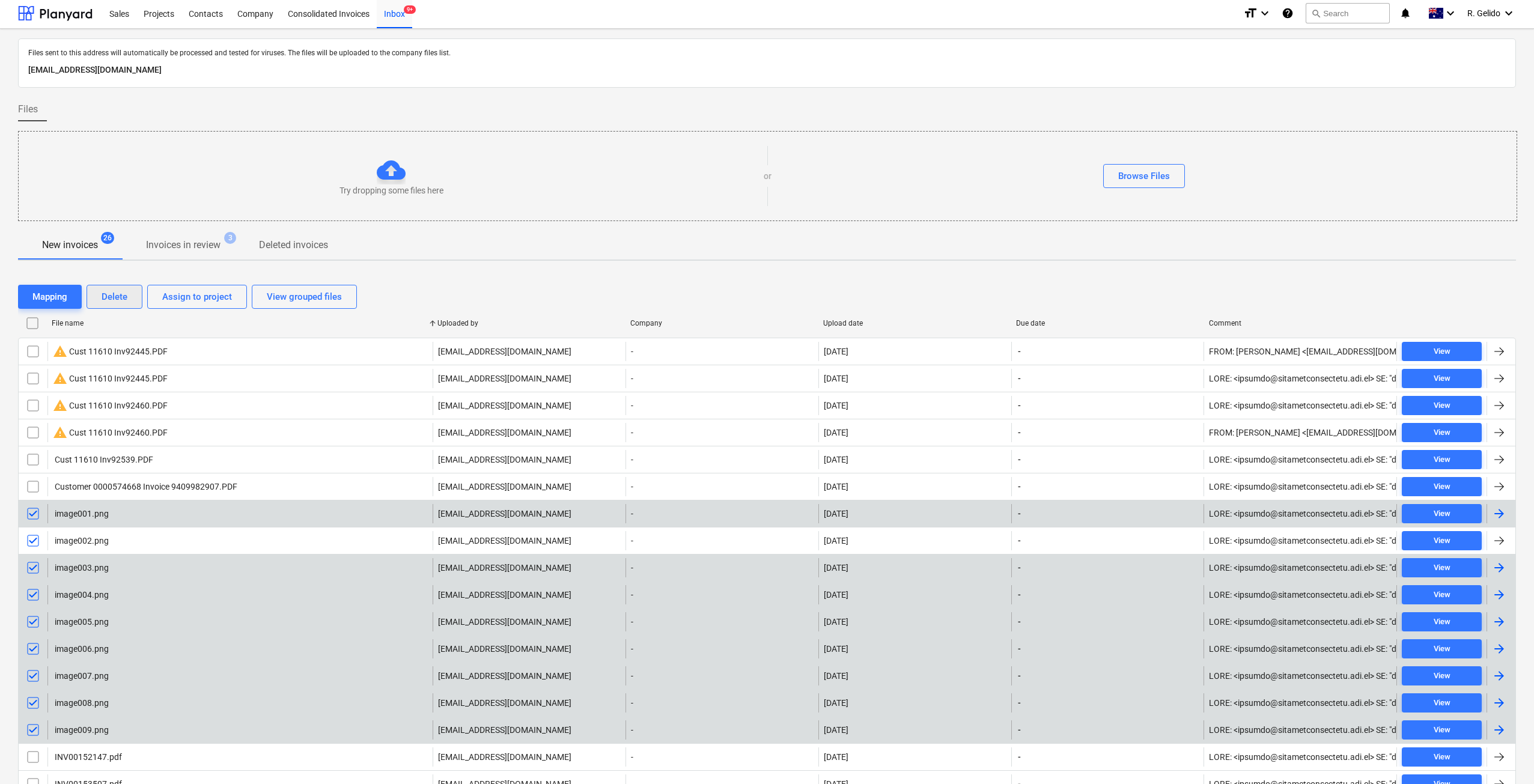
click at [105, 300] on div "Delete" at bounding box center [114, 296] width 26 height 15
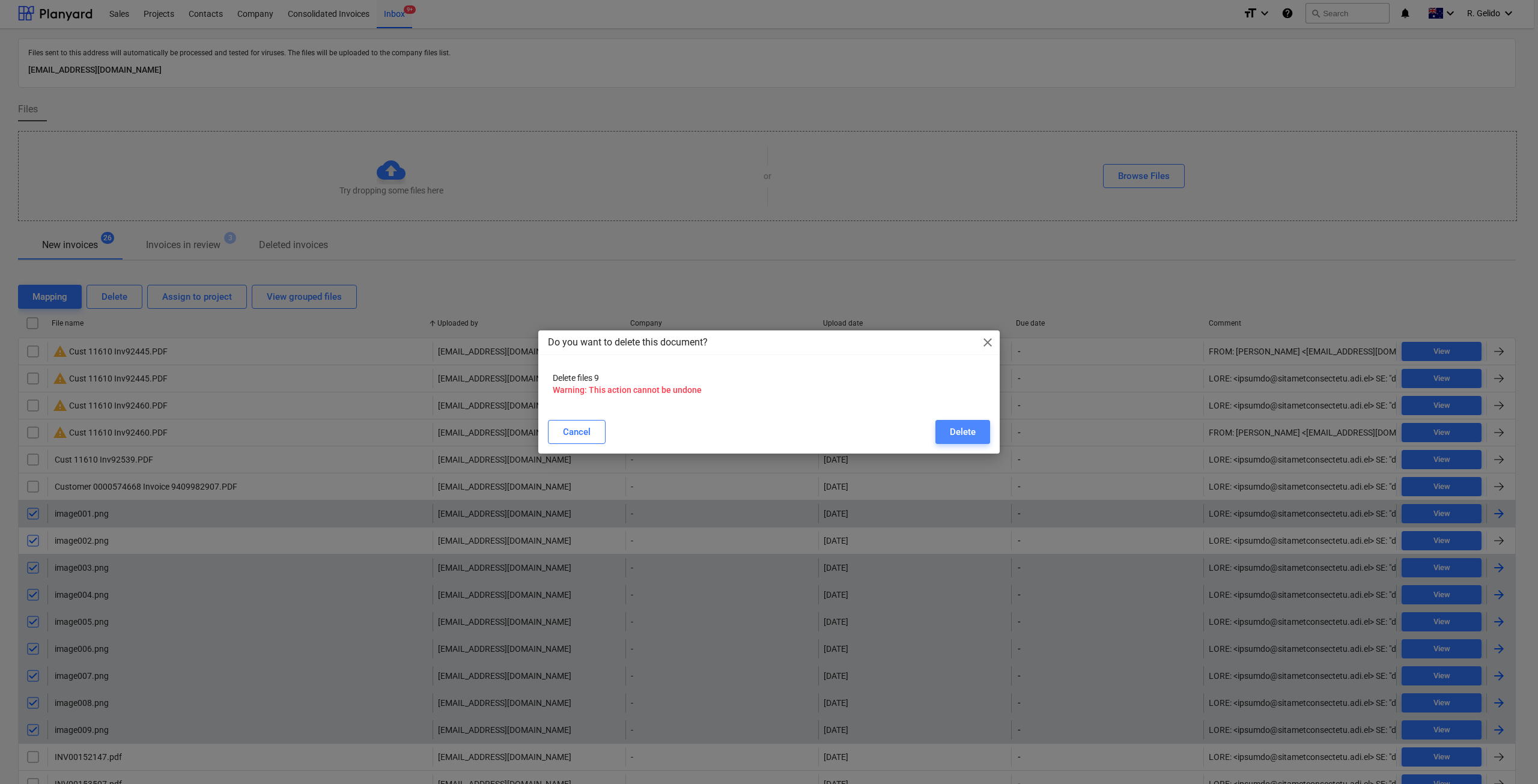
click at [955, 438] on div "Delete" at bounding box center [963, 432] width 26 height 15
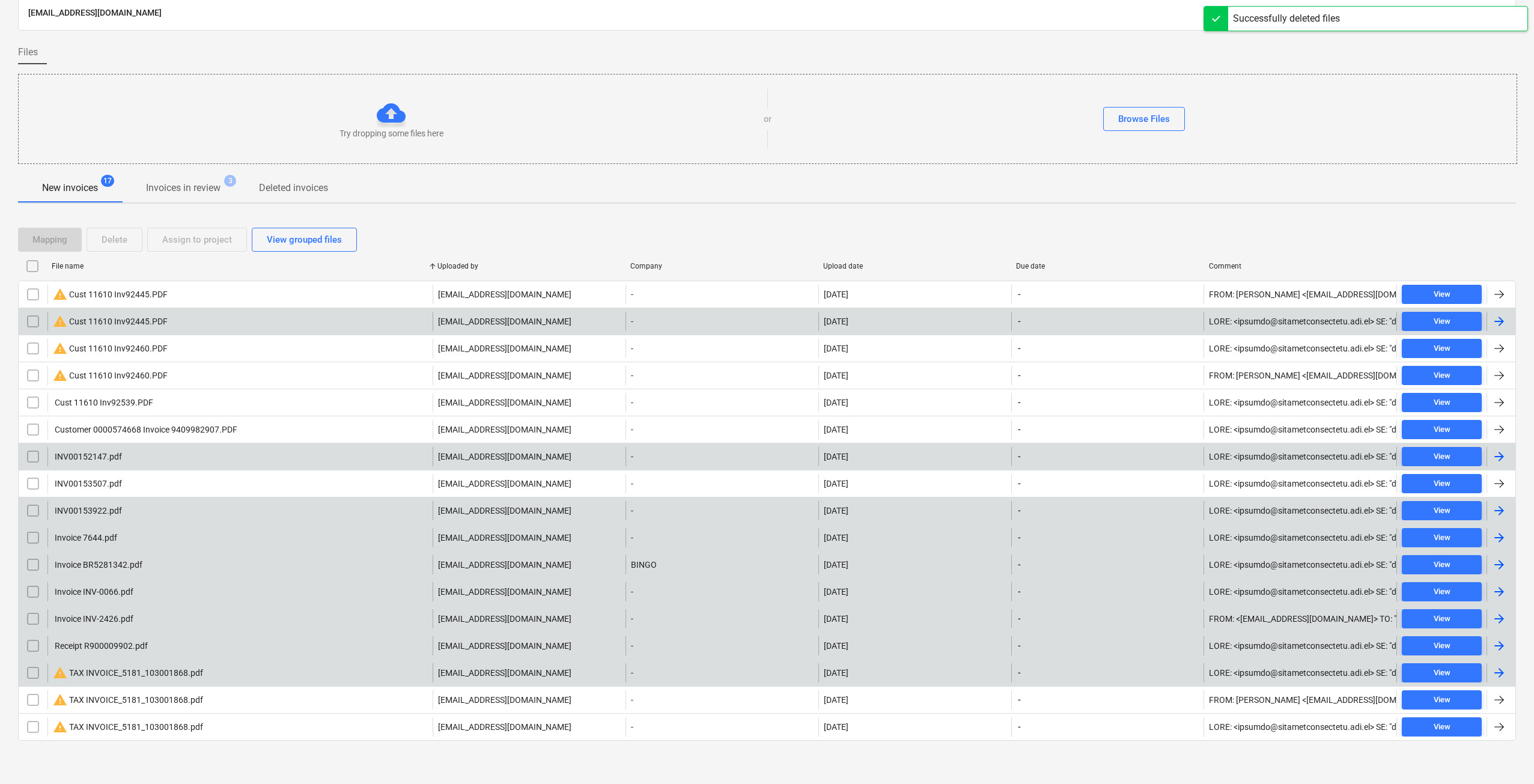
scroll to position [59, 0]
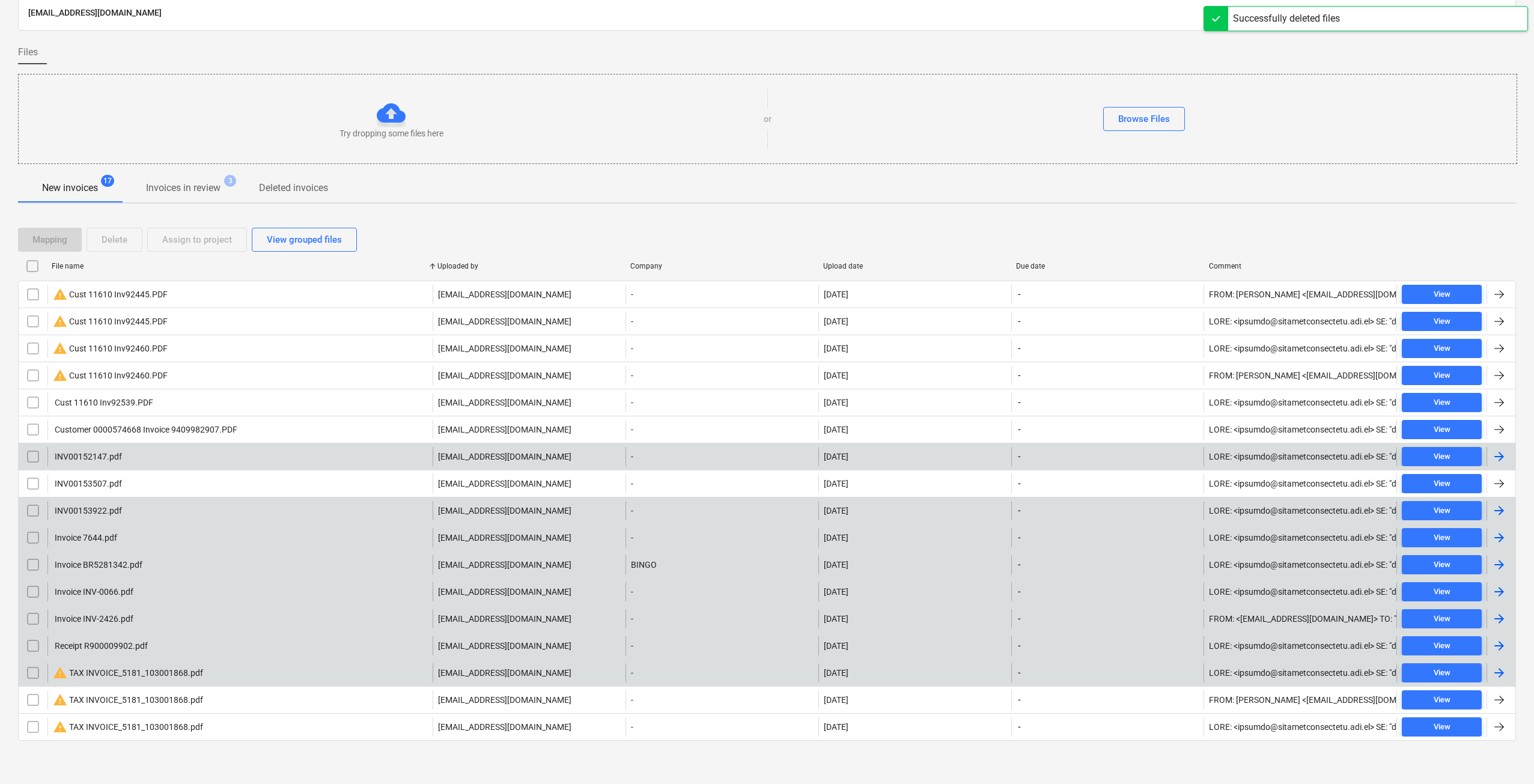
click at [183, 591] on div "Invoice INV-0066.pdf" at bounding box center [240, 592] width 385 height 19
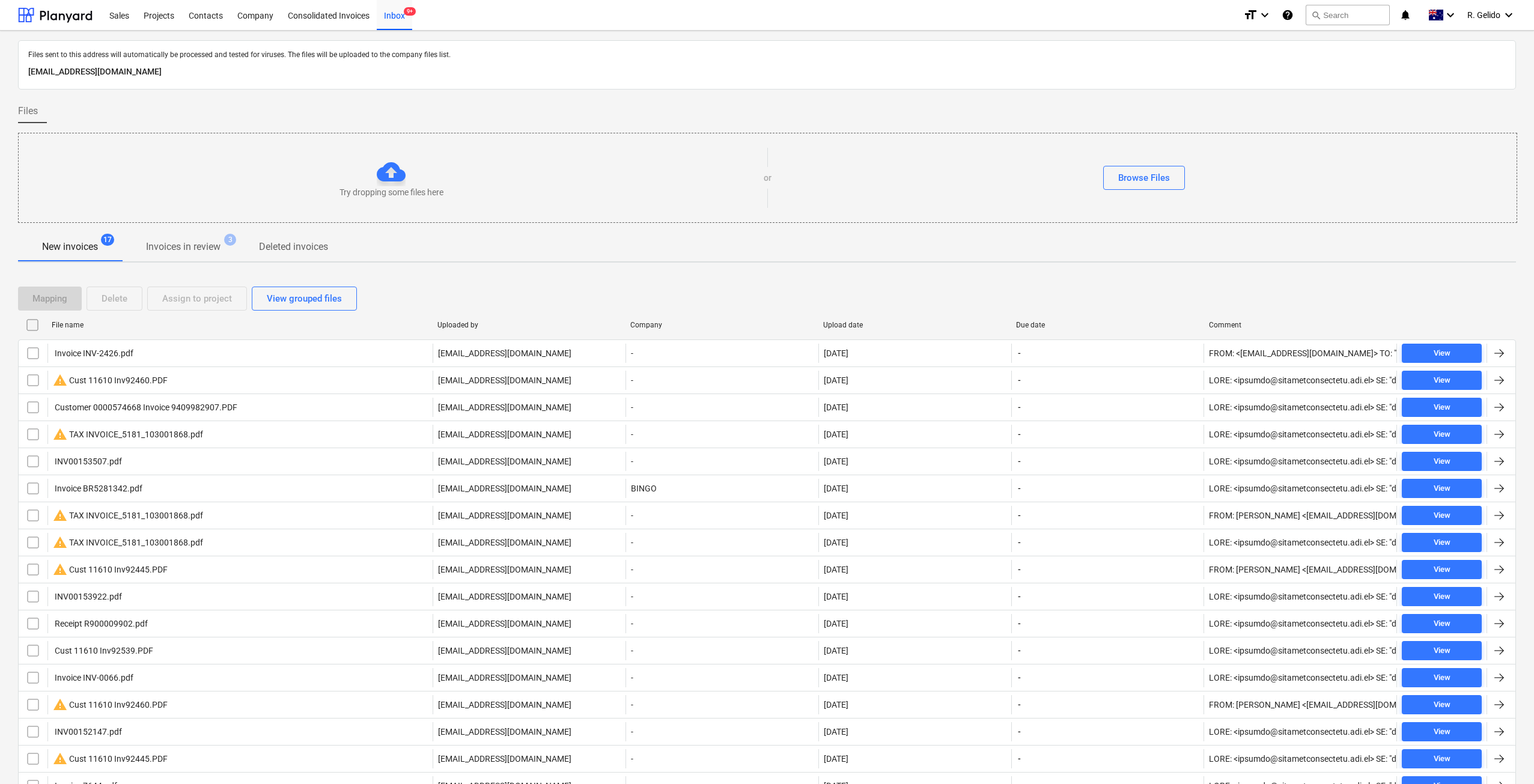
scroll to position [59, 0]
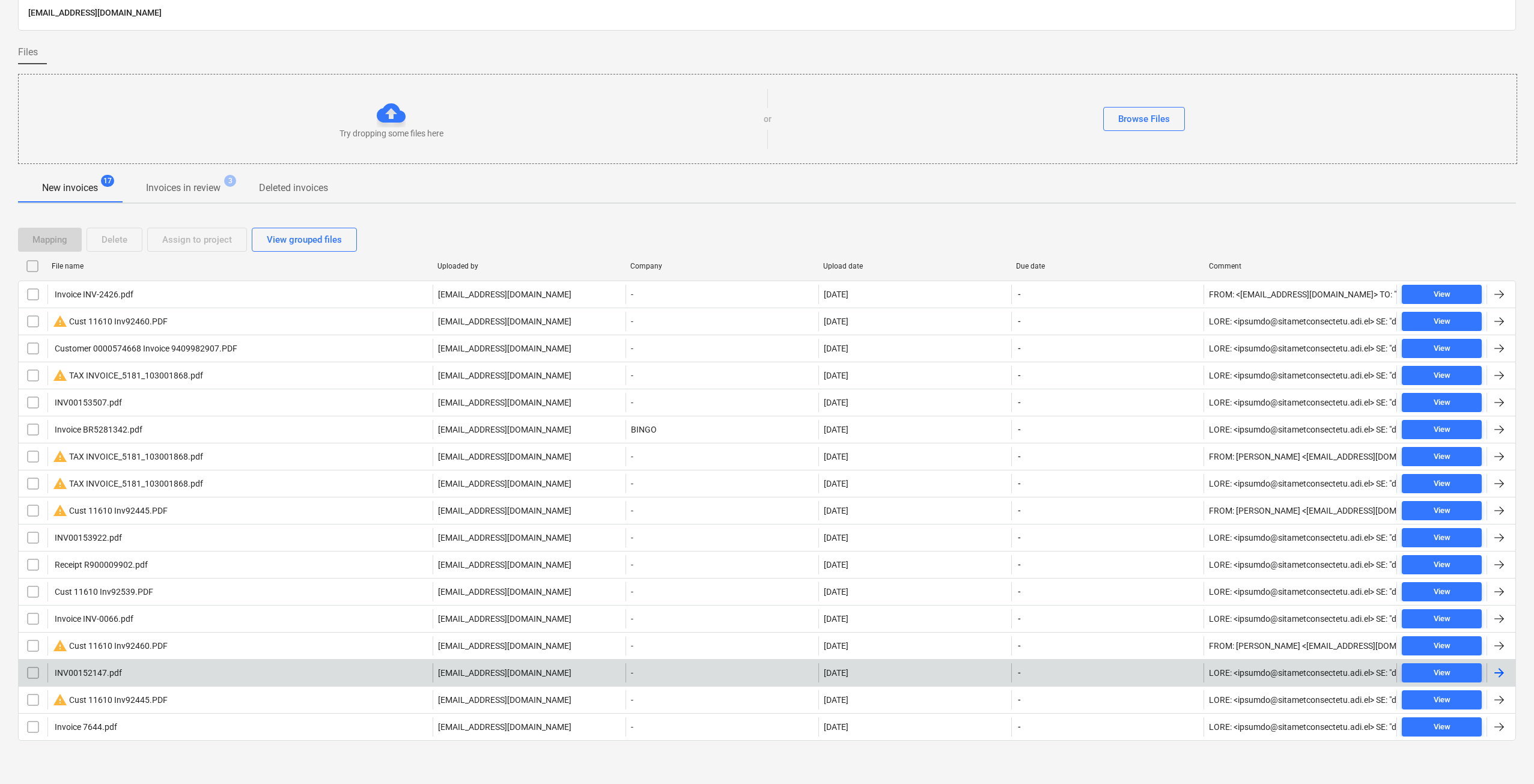
click at [167, 670] on div "INV00152147.pdf" at bounding box center [240, 673] width 385 height 19
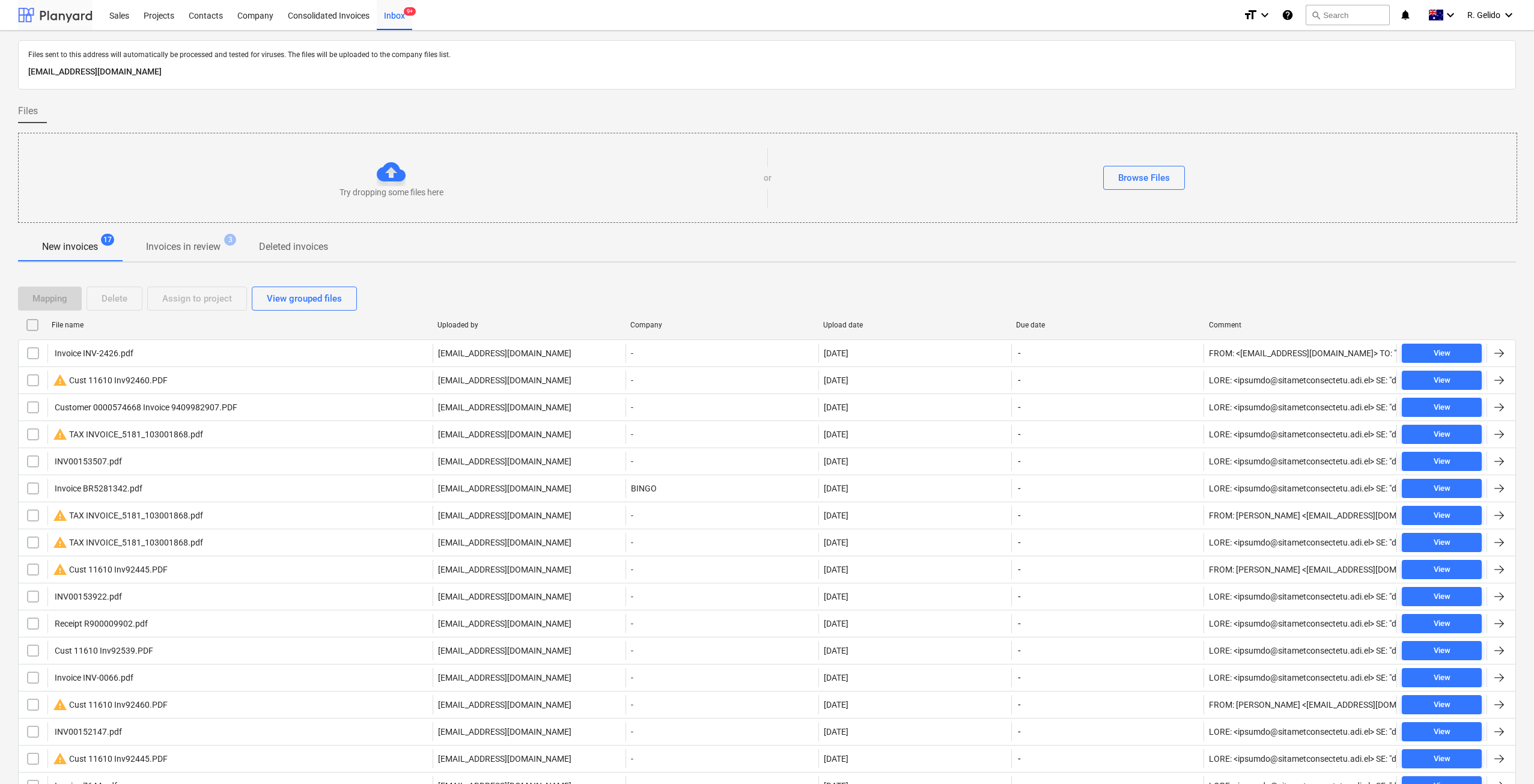
scroll to position [59, 0]
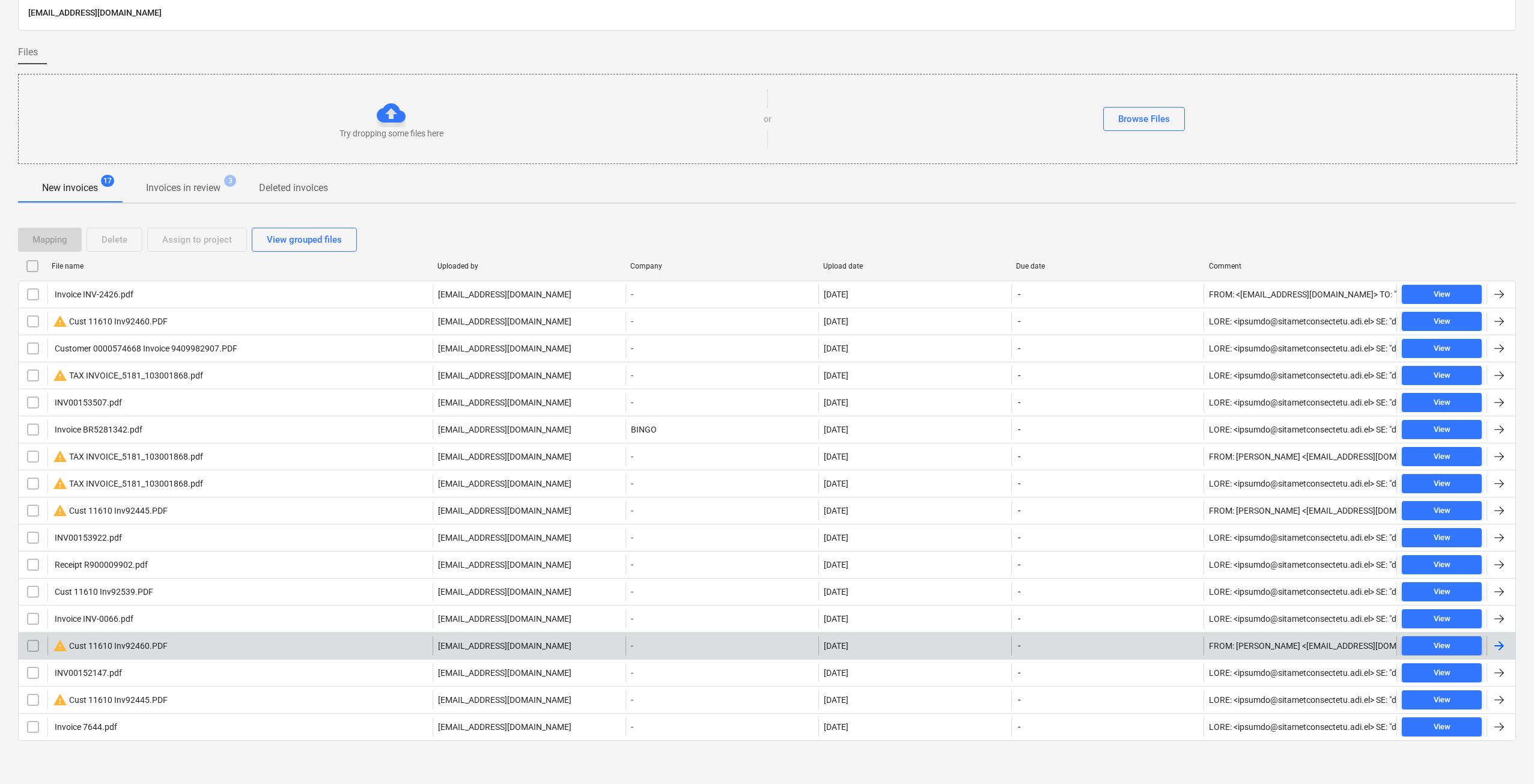
click at [173, 645] on div "warning Cust 11610 Inv92460.PDF" at bounding box center [240, 646] width 385 height 19
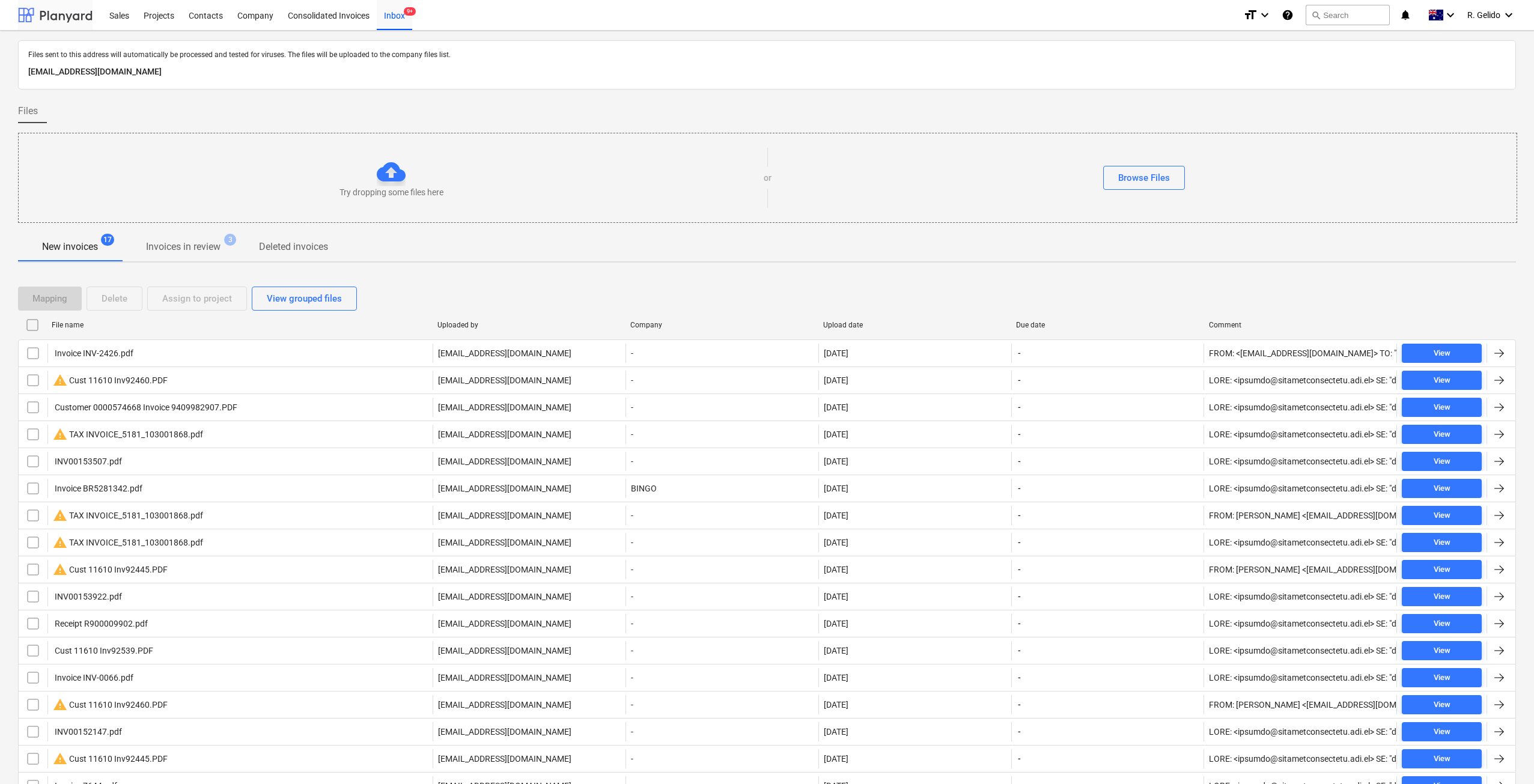
scroll to position [59, 0]
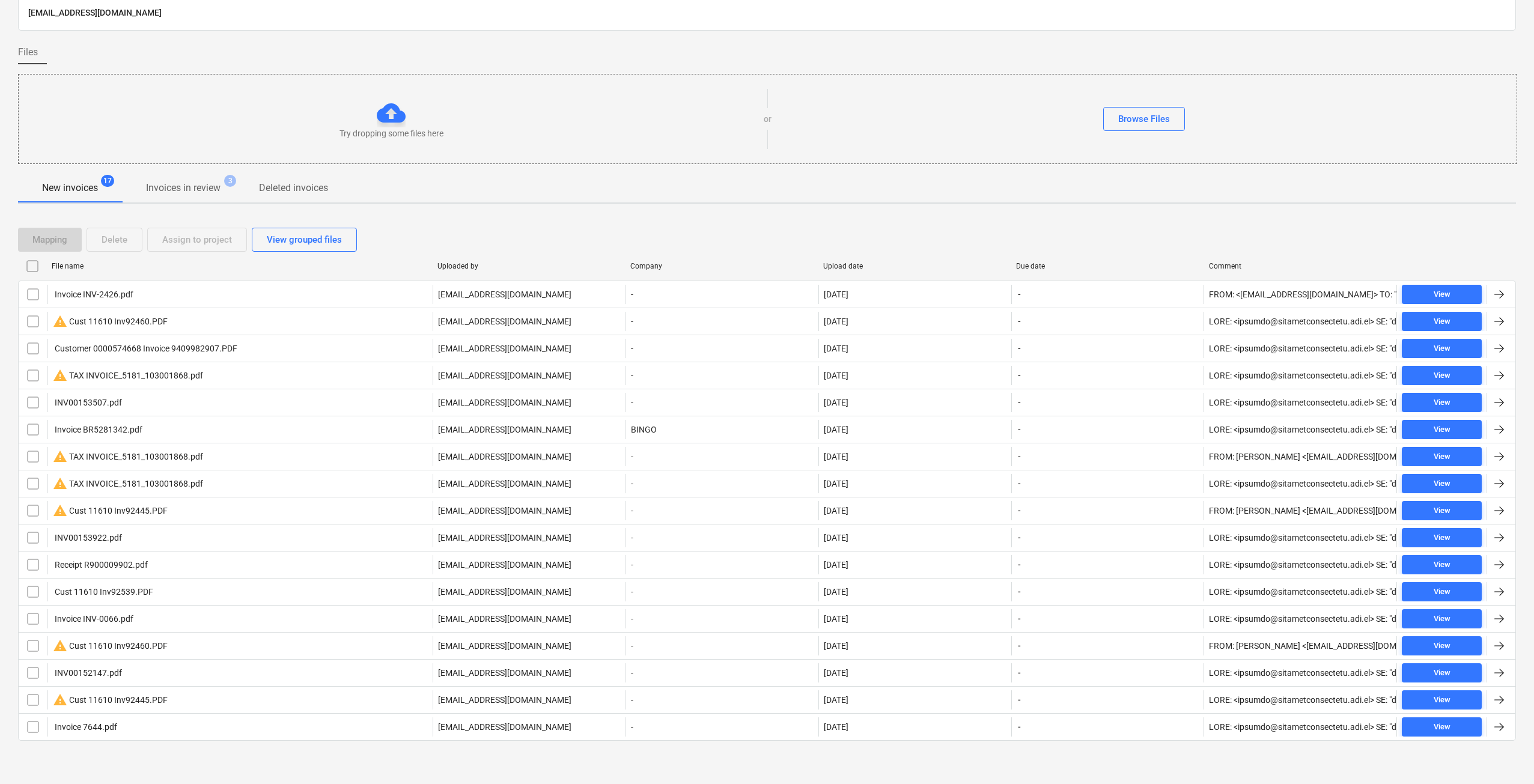
click at [849, 262] on div "Upload date" at bounding box center [915, 266] width 183 height 8
checkbox input "false"
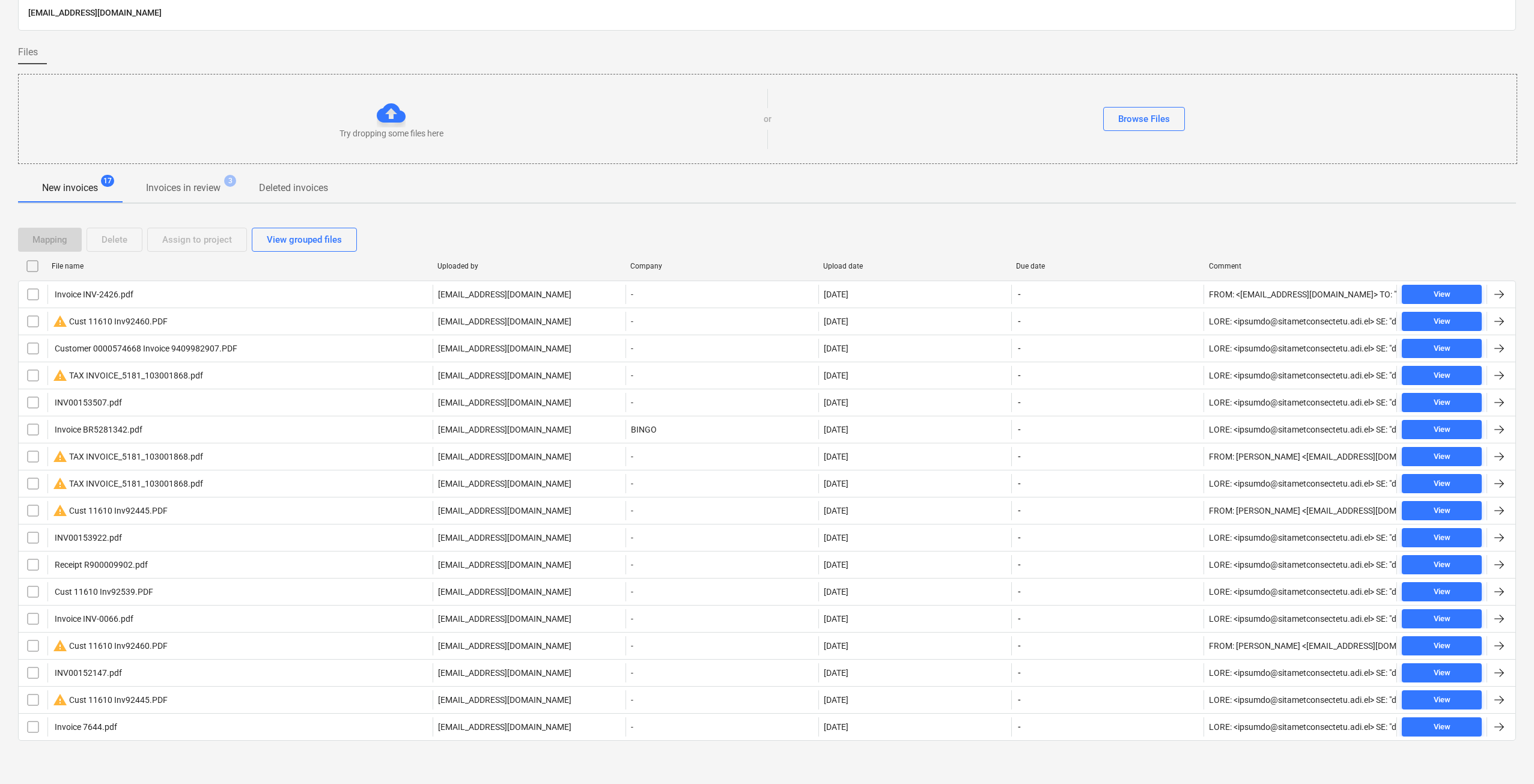
checkbox input "false"
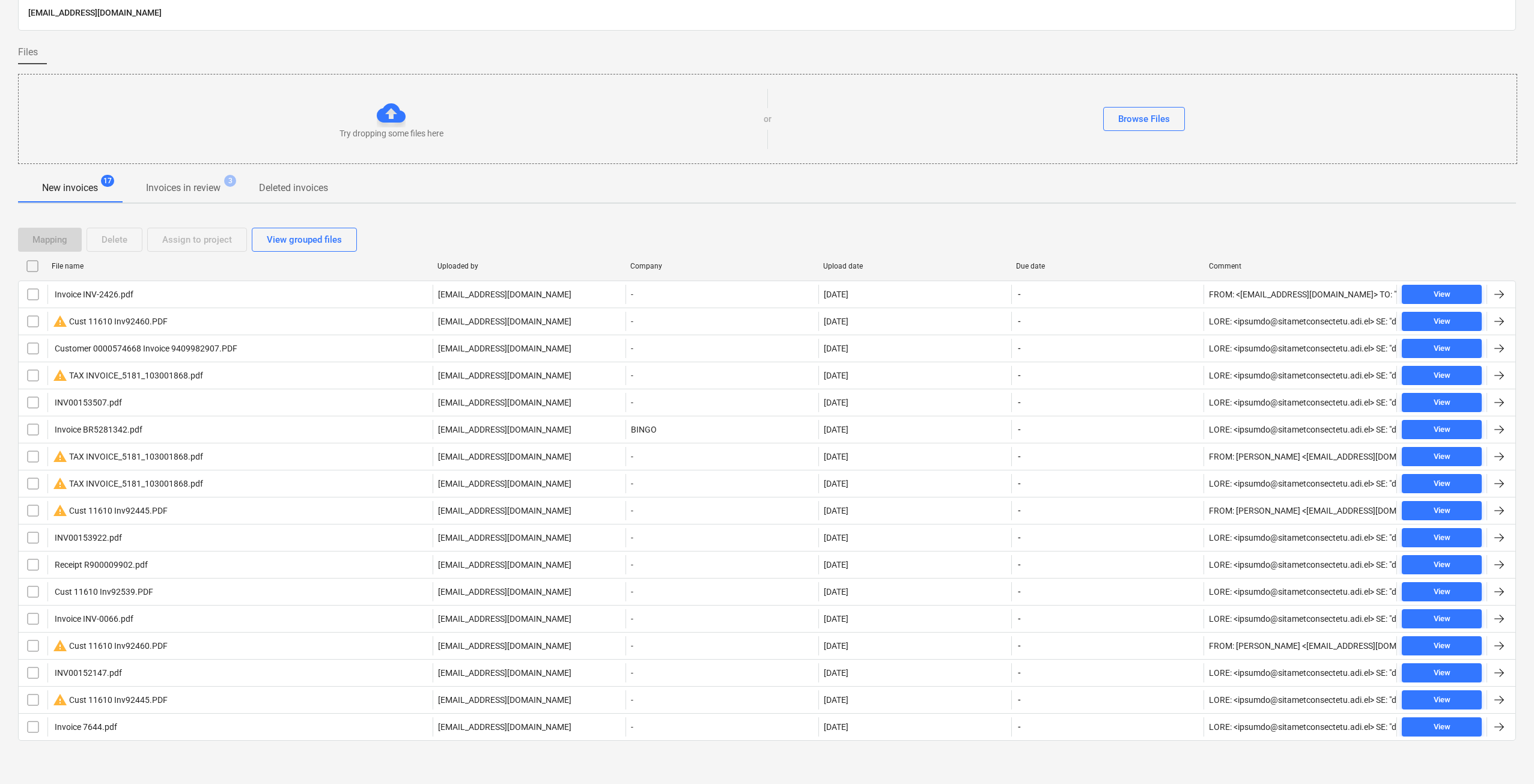
checkbox input "false"
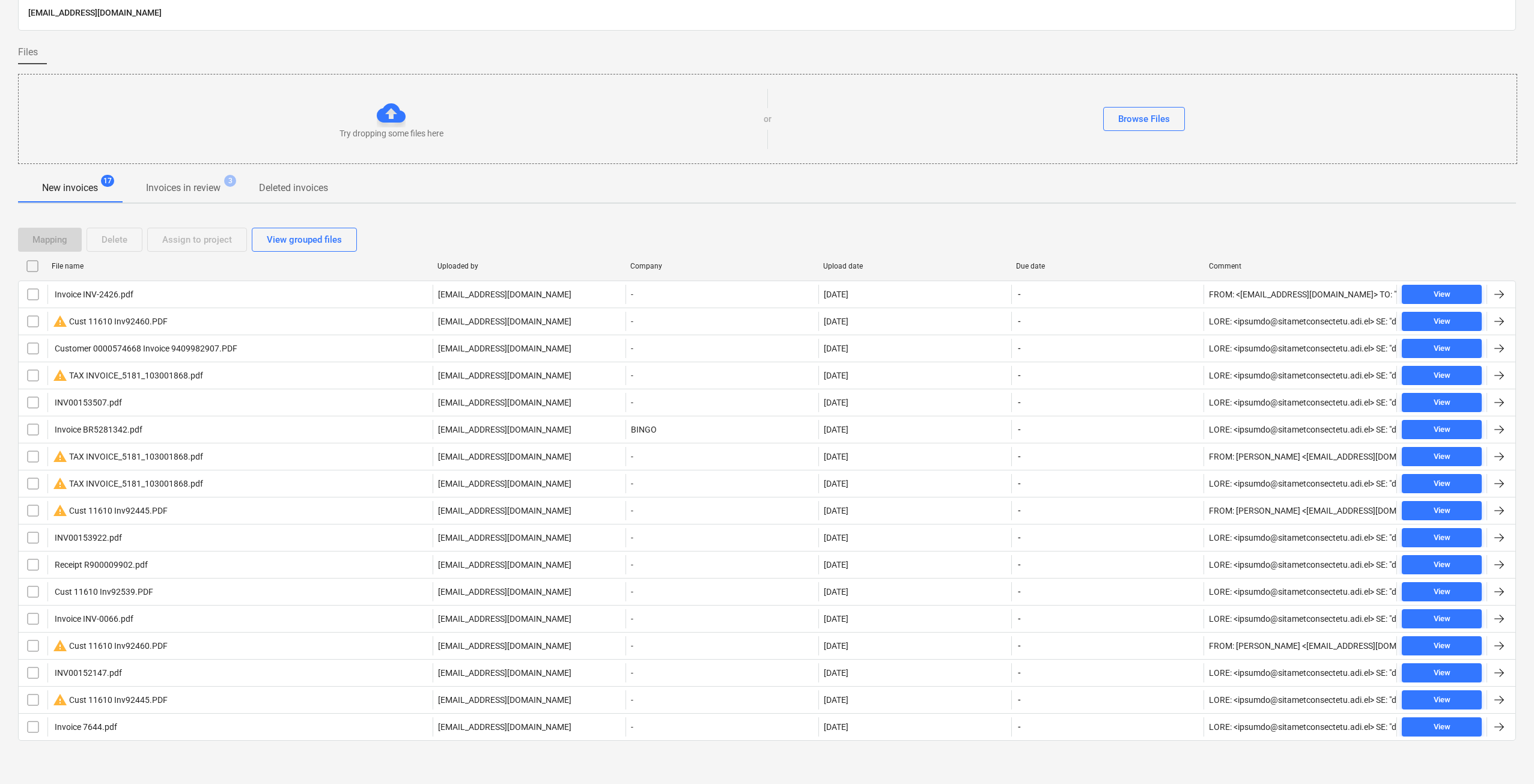
checkbox input "false"
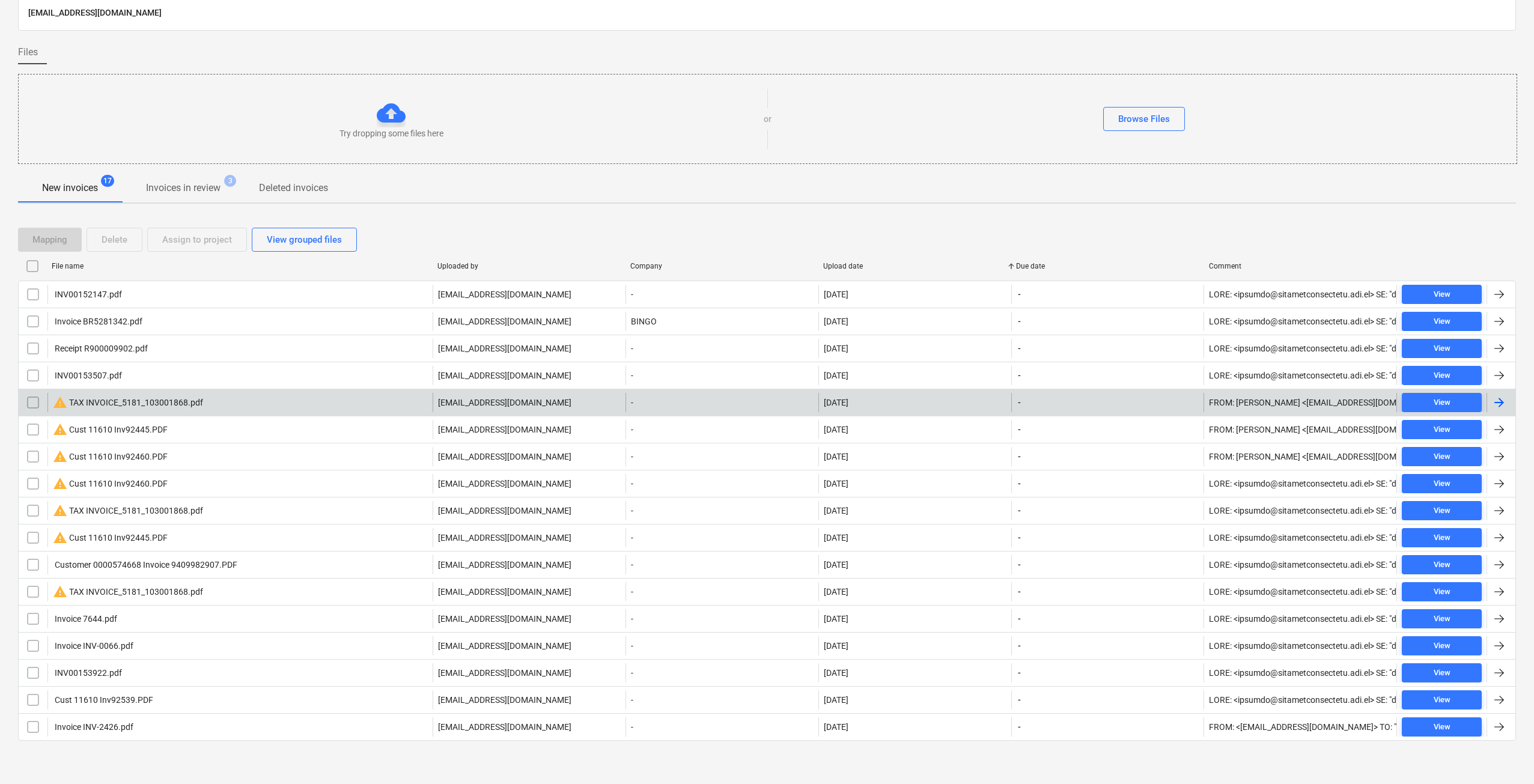
click at [181, 399] on div "warning TAX INVOICE_5181_103001868.pdf" at bounding box center [128, 403] width 150 height 15
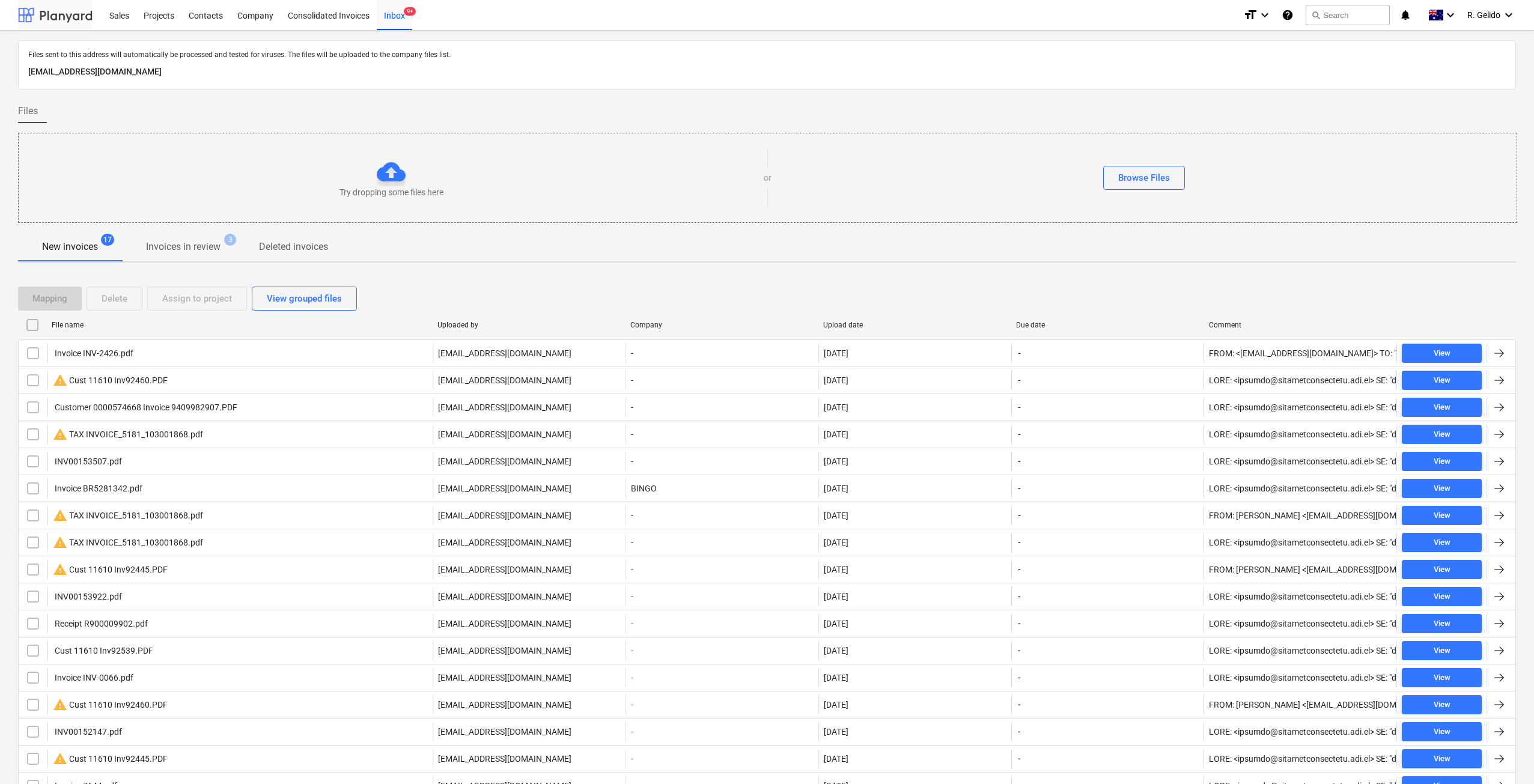
scroll to position [59, 0]
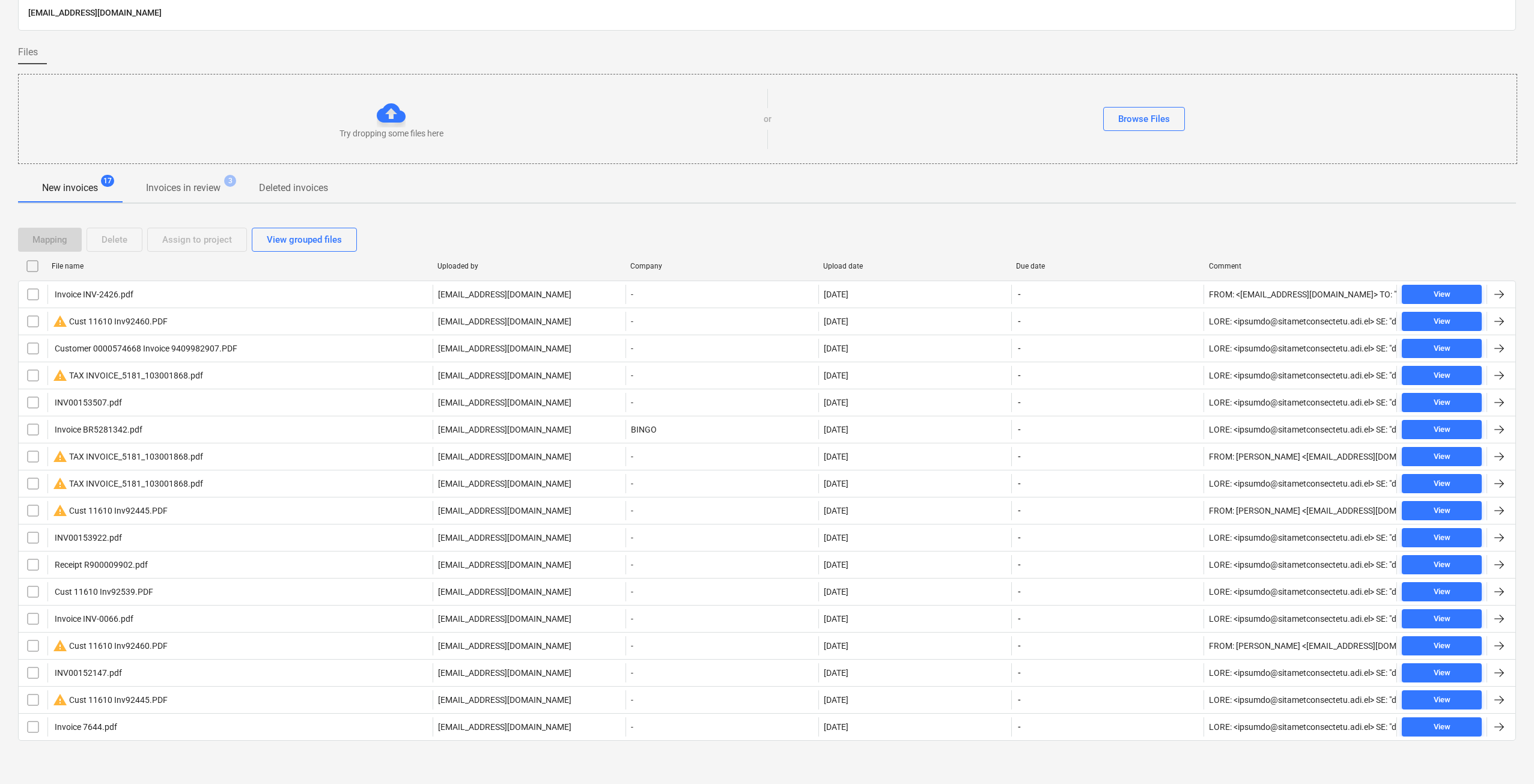
click at [857, 263] on div "Upload date" at bounding box center [915, 266] width 183 height 8
checkbox input "false"
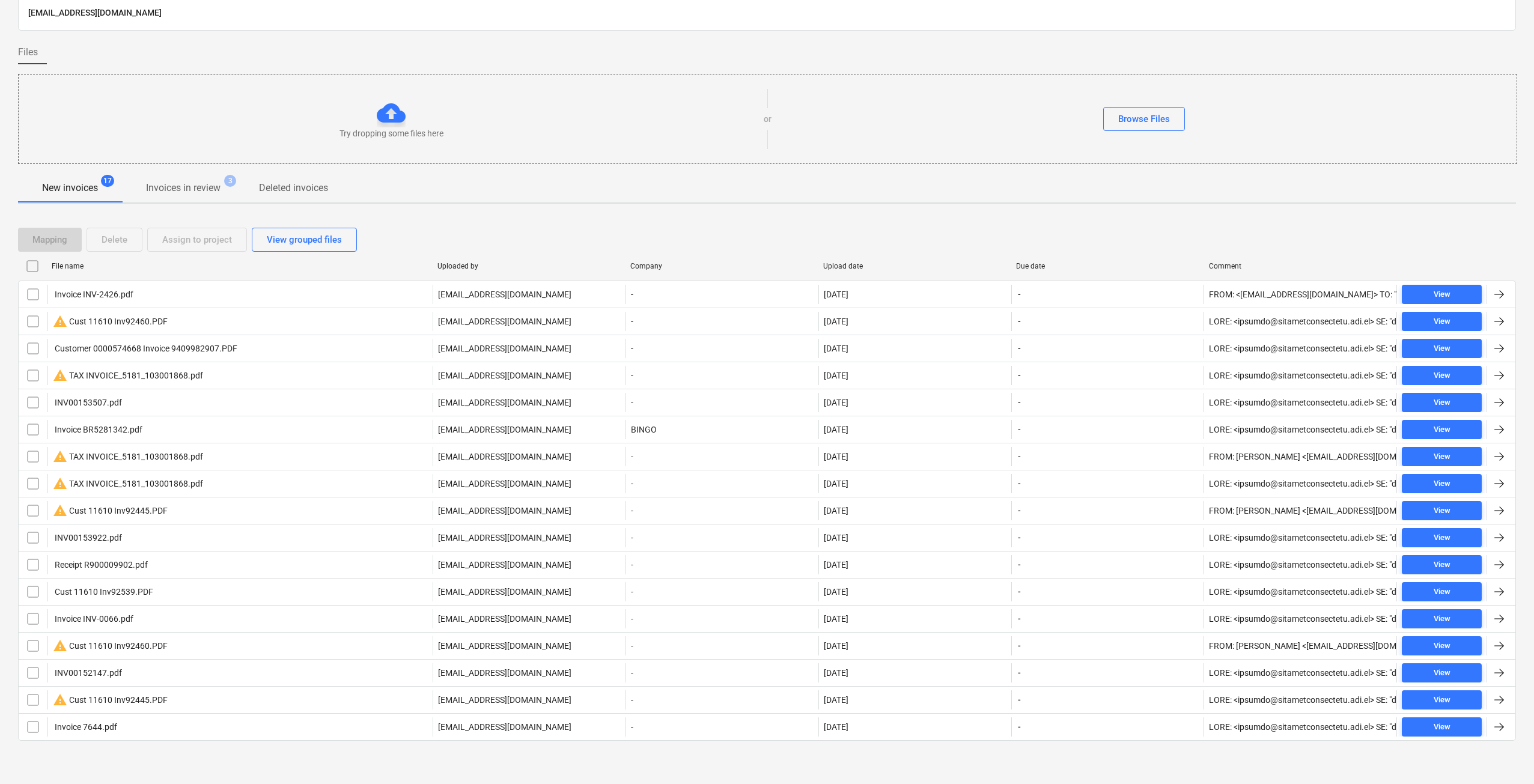
checkbox input "false"
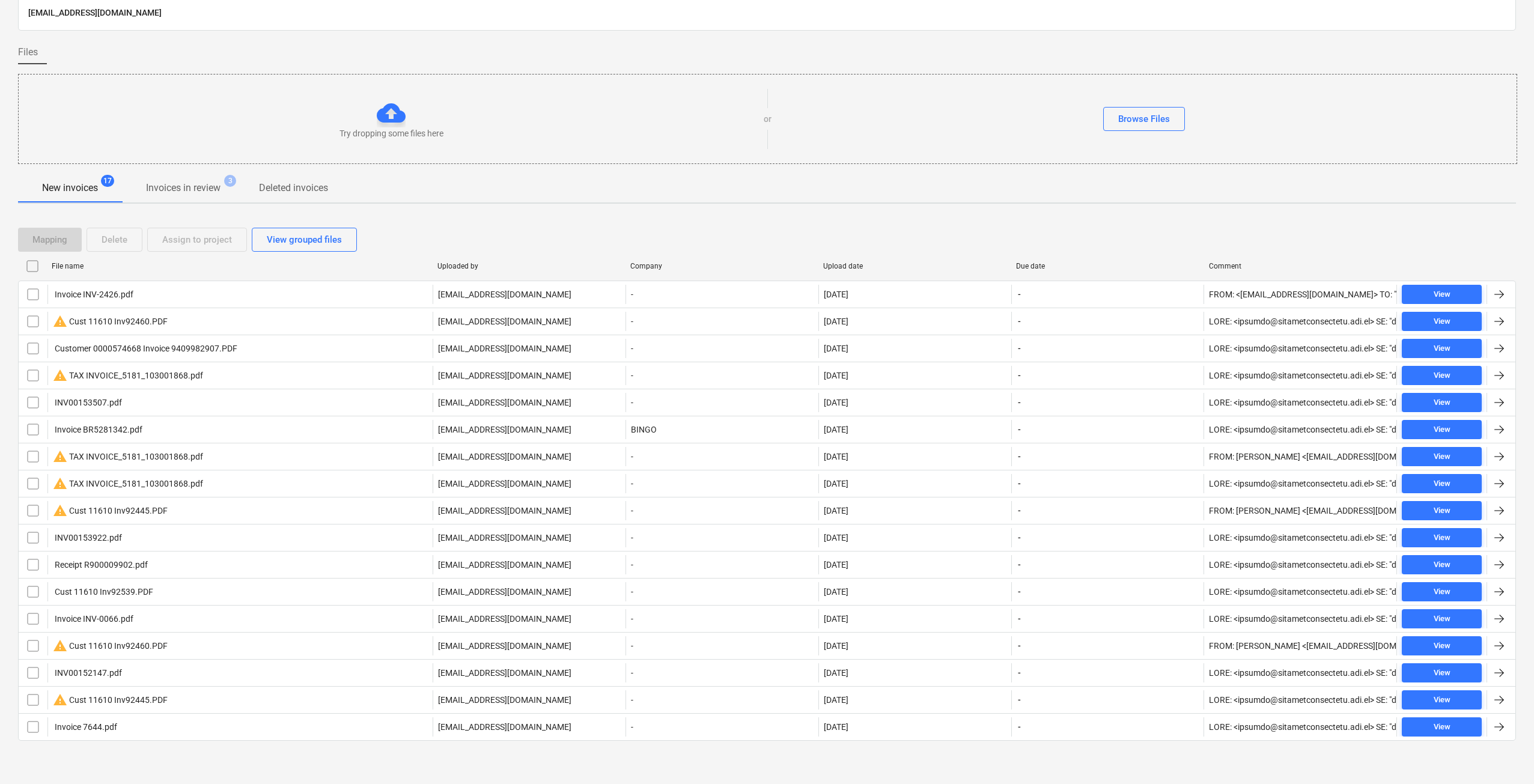
checkbox input "false"
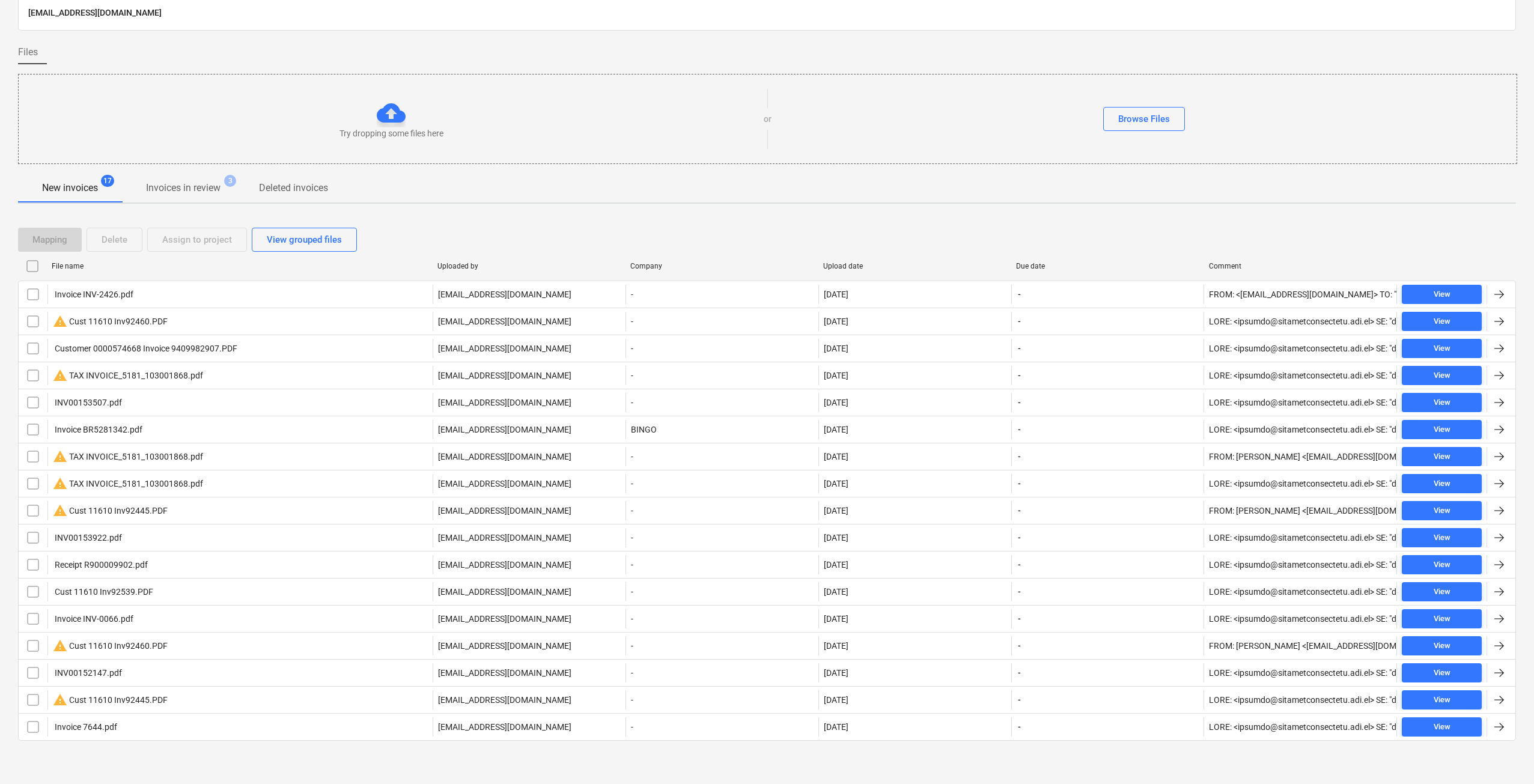
checkbox input "false"
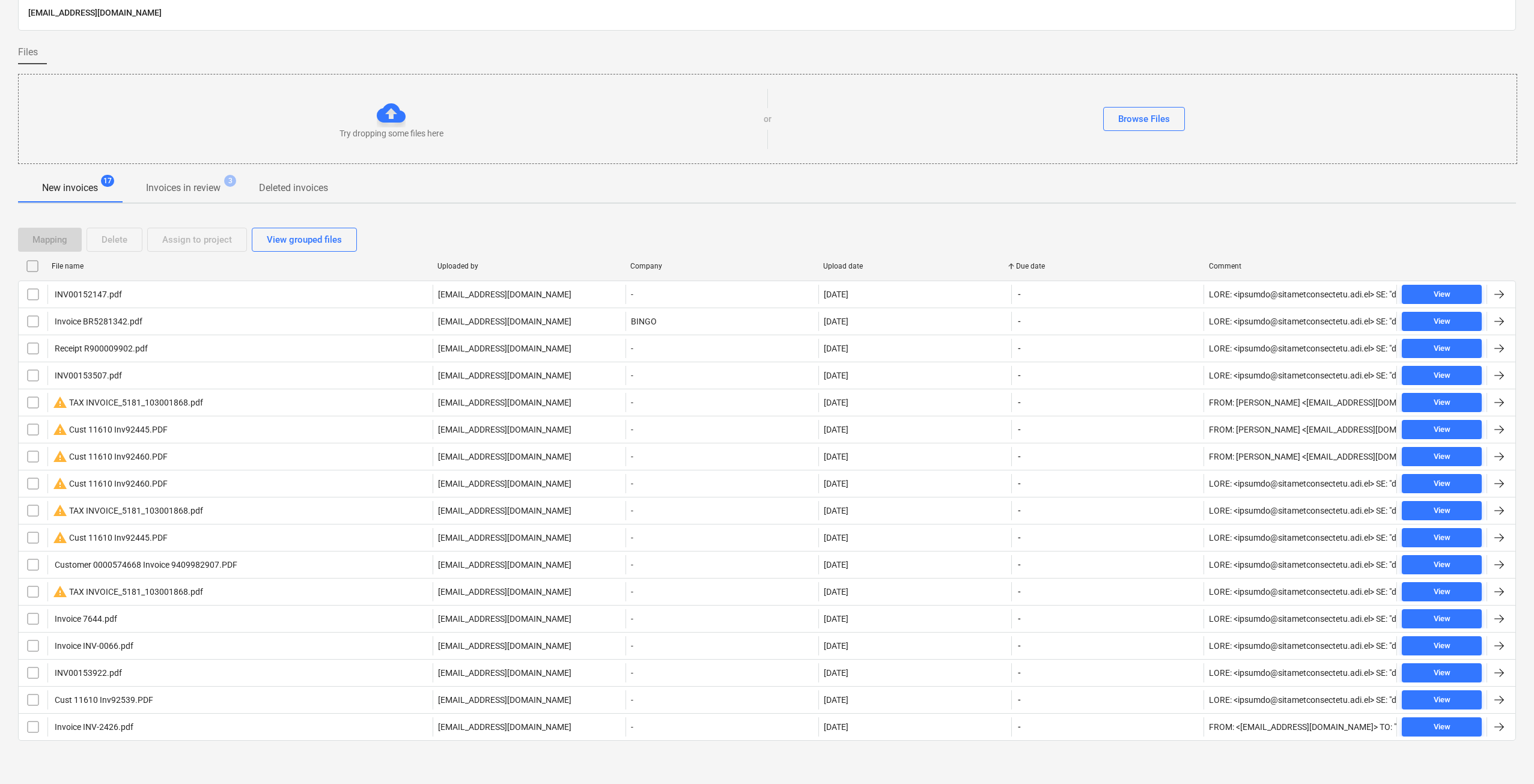
click at [849, 254] on div "Mapping Delete Assign to project View grouped files" at bounding box center [767, 240] width 1498 height 34
click at [854, 270] on div "Upload date" at bounding box center [915, 266] width 183 height 8
checkbox input "false"
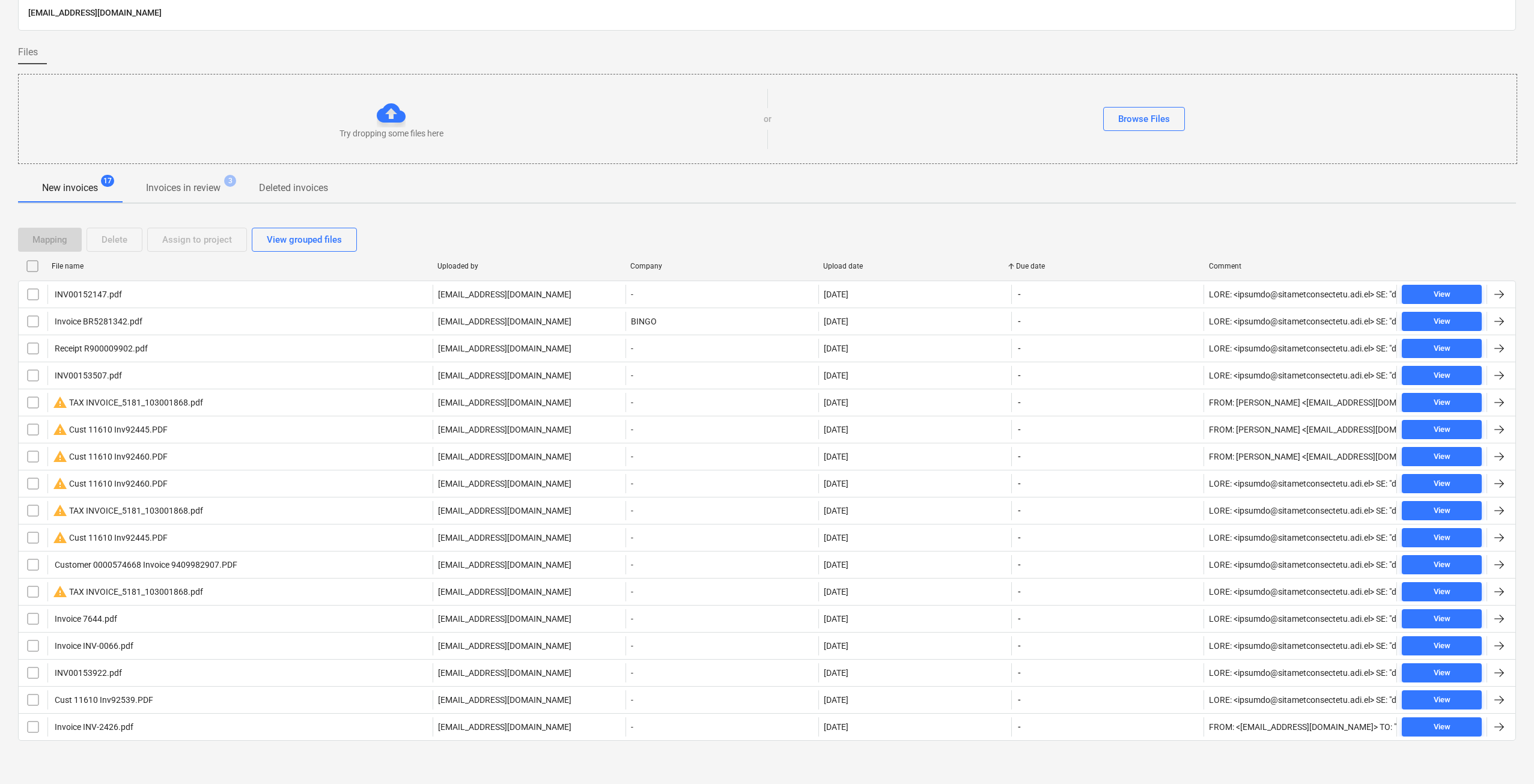
checkbox input "false"
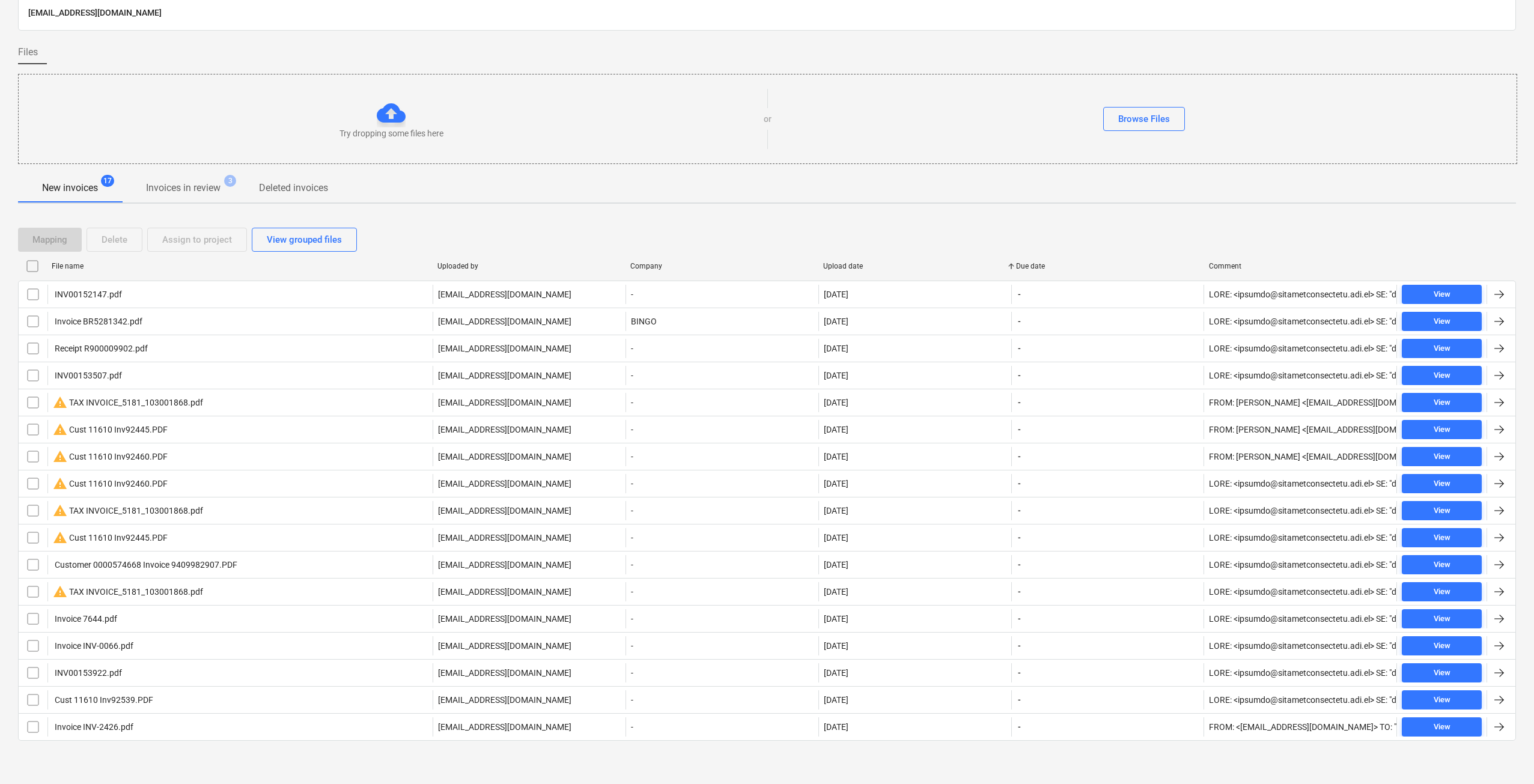
checkbox input "false"
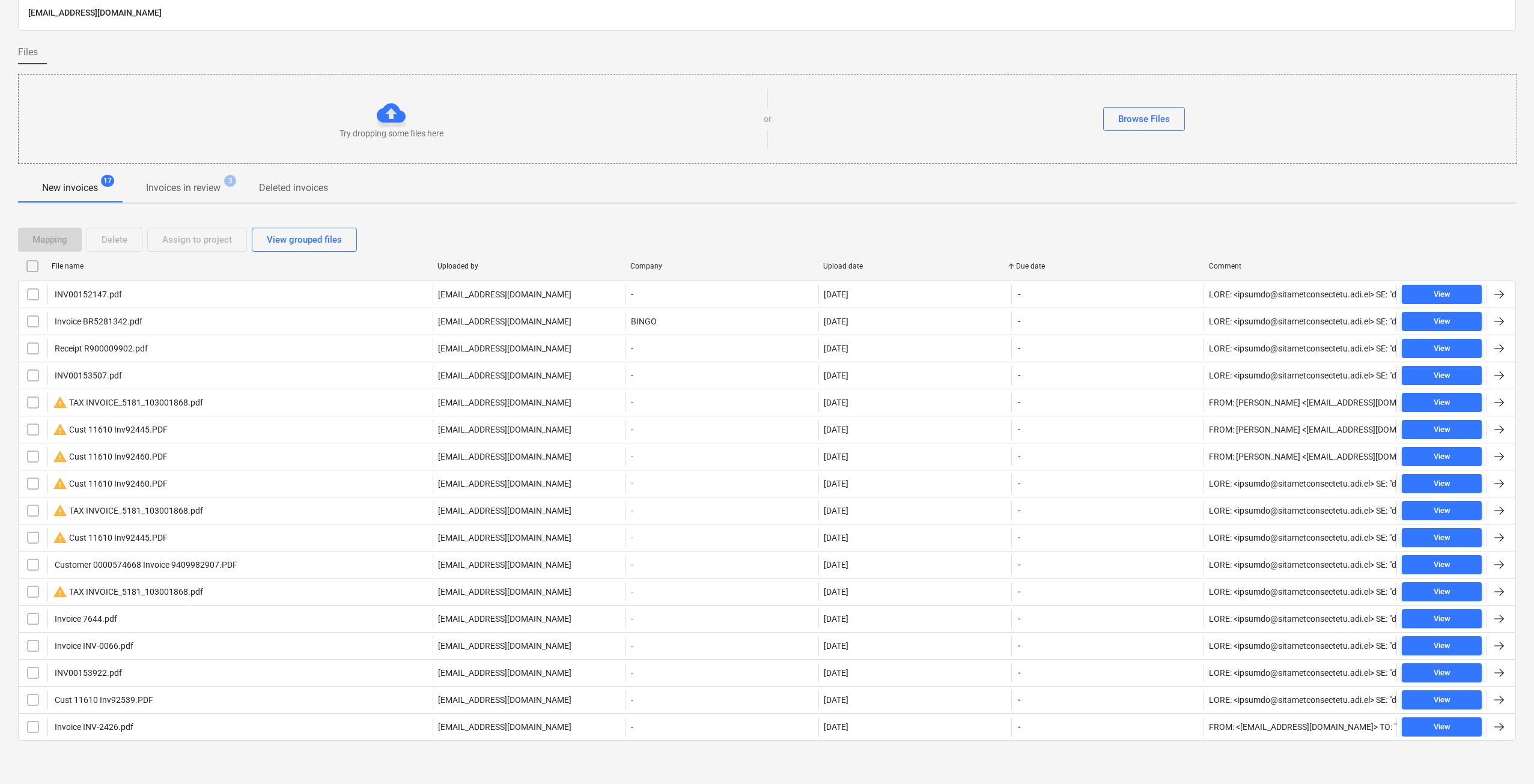
checkbox input "false"
